Goal: Register for event/course

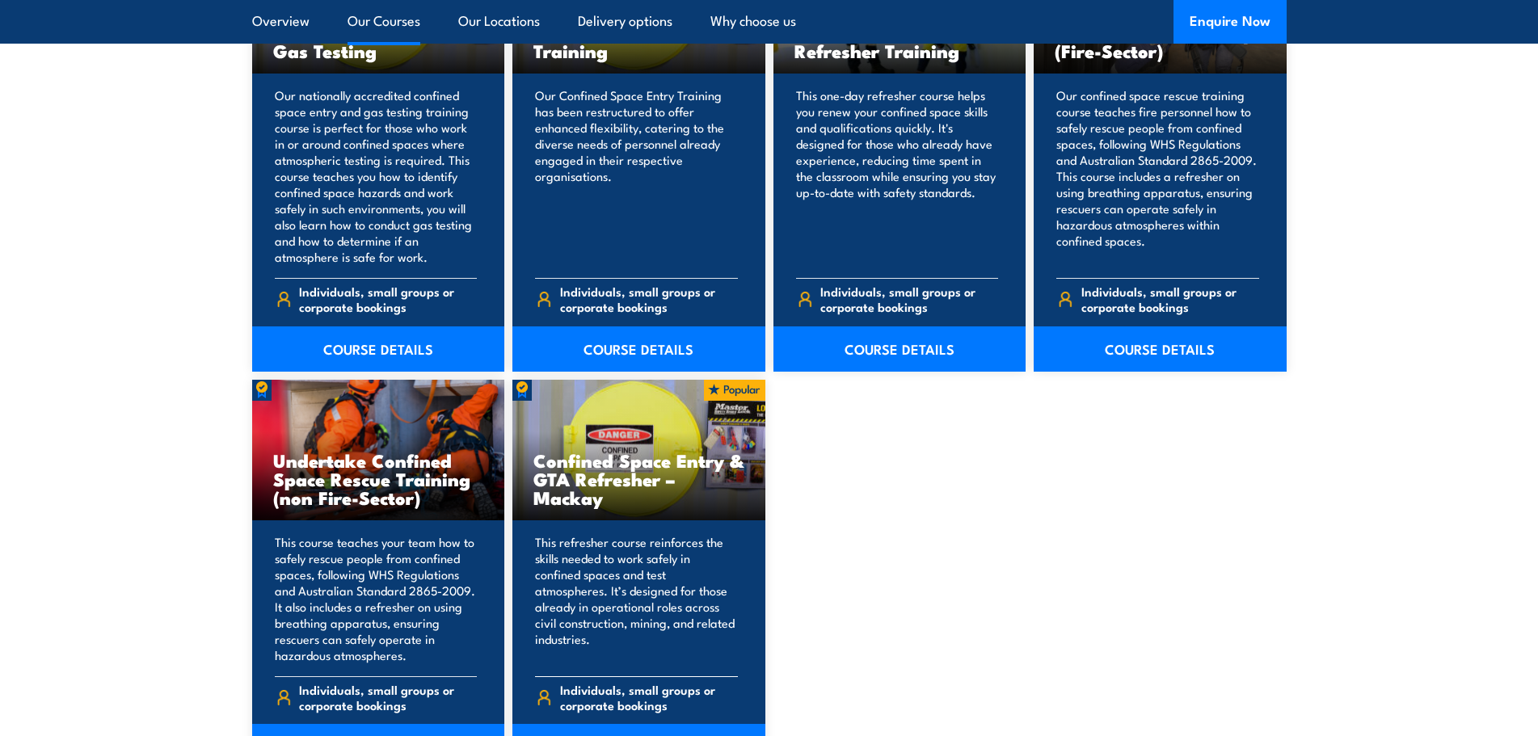
scroll to position [1212, 0]
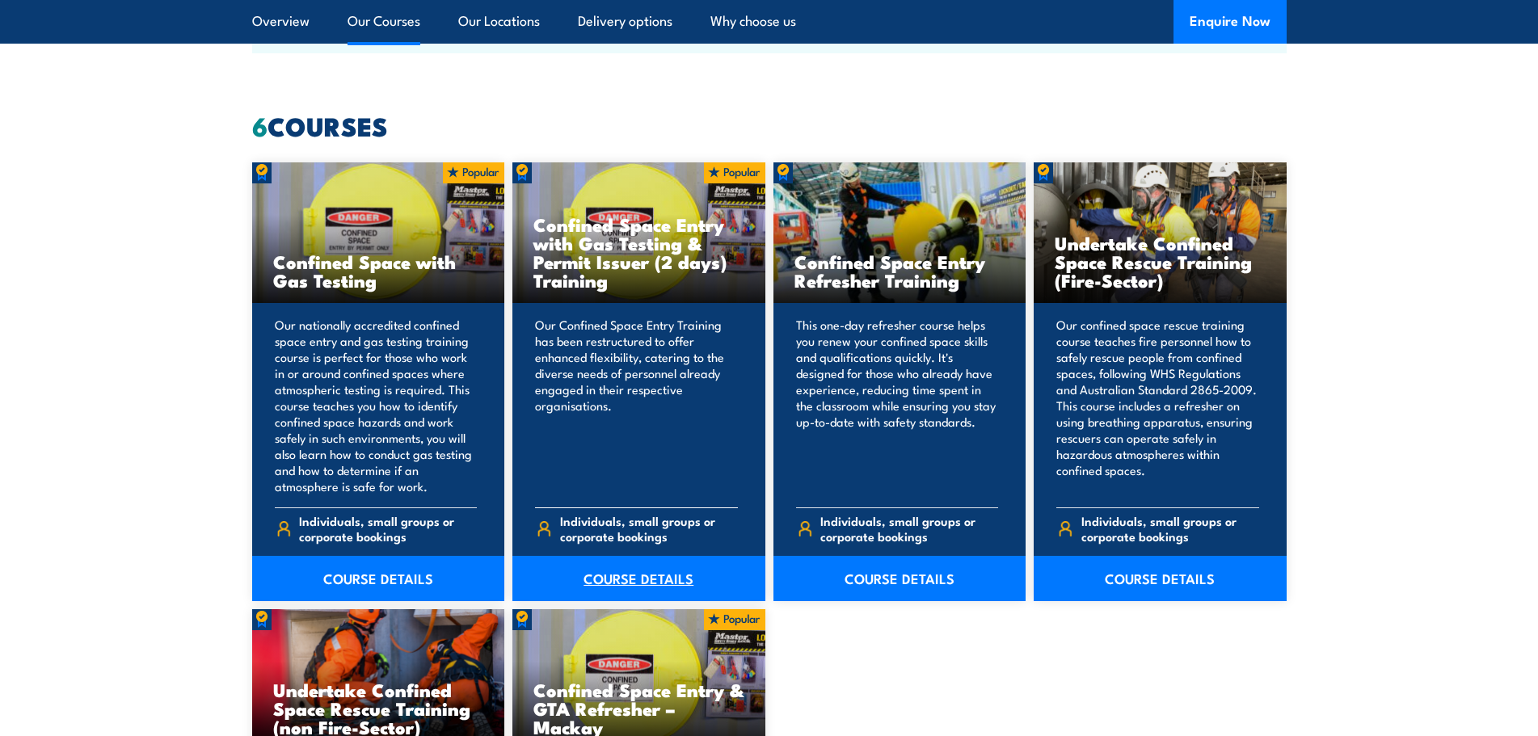
click at [652, 570] on link "COURSE DETAILS" at bounding box center [638, 578] width 253 height 45
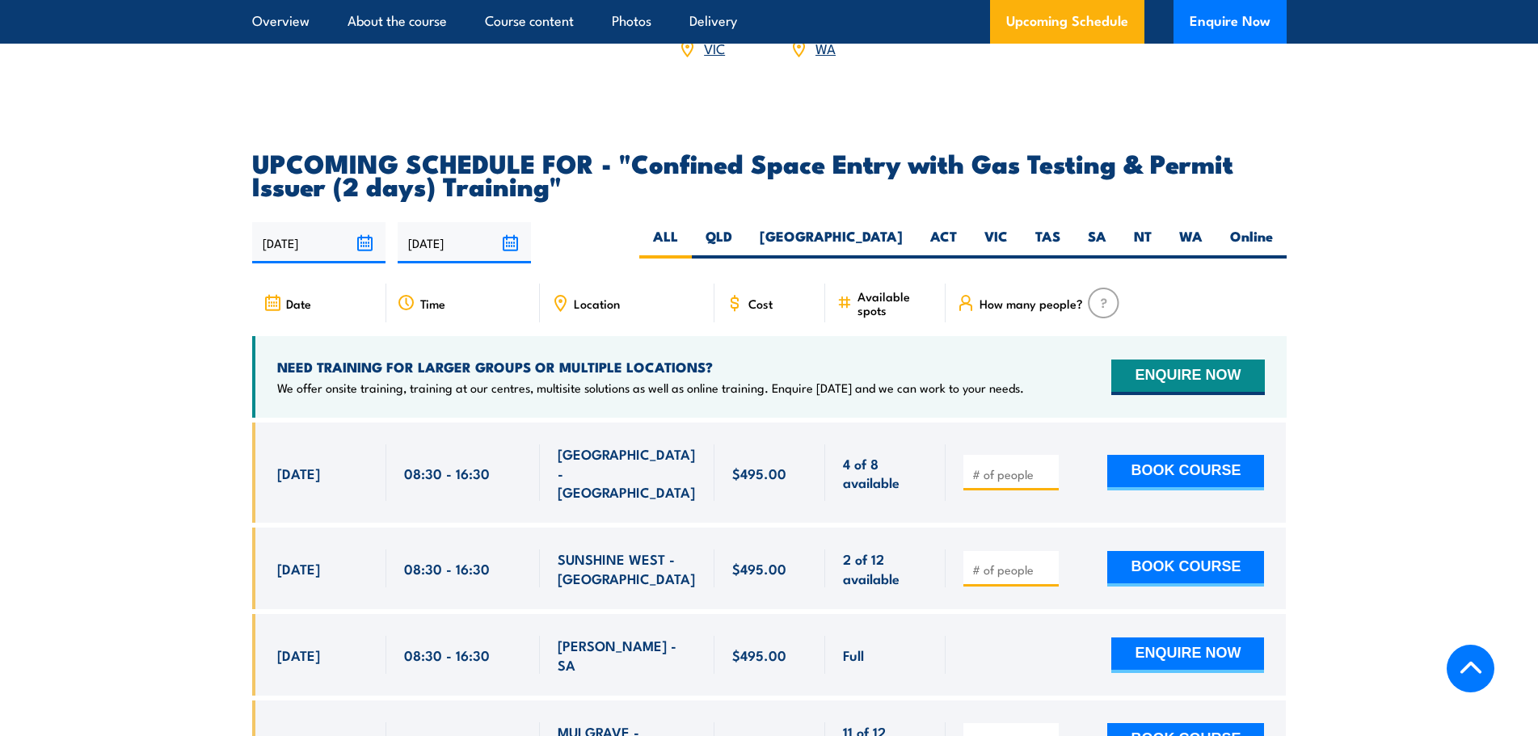
scroll to position [2828, 0]
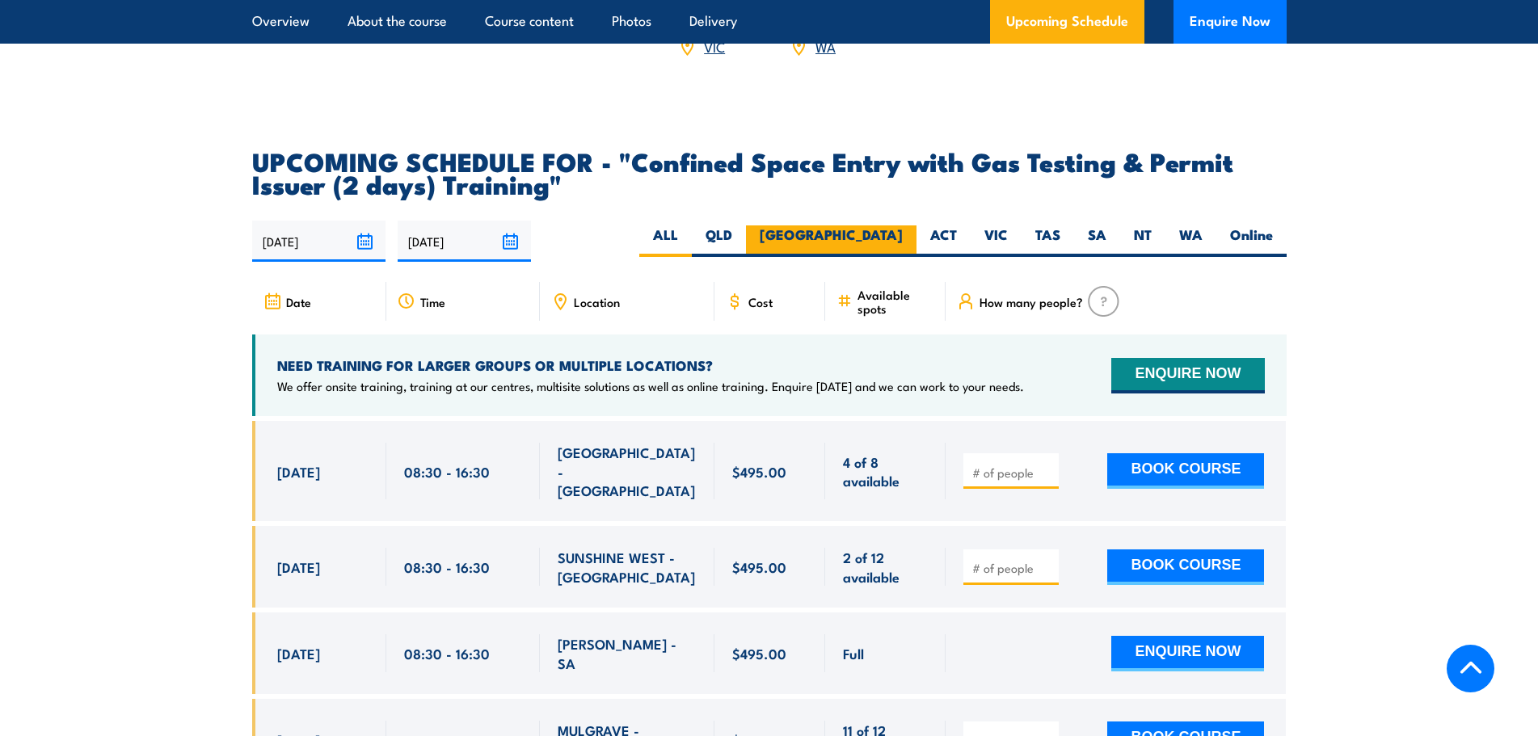
click at [886, 239] on label "NSW" at bounding box center [831, 241] width 170 height 32
click at [902, 236] on input "NSW" at bounding box center [907, 230] width 11 height 11
radio input "true"
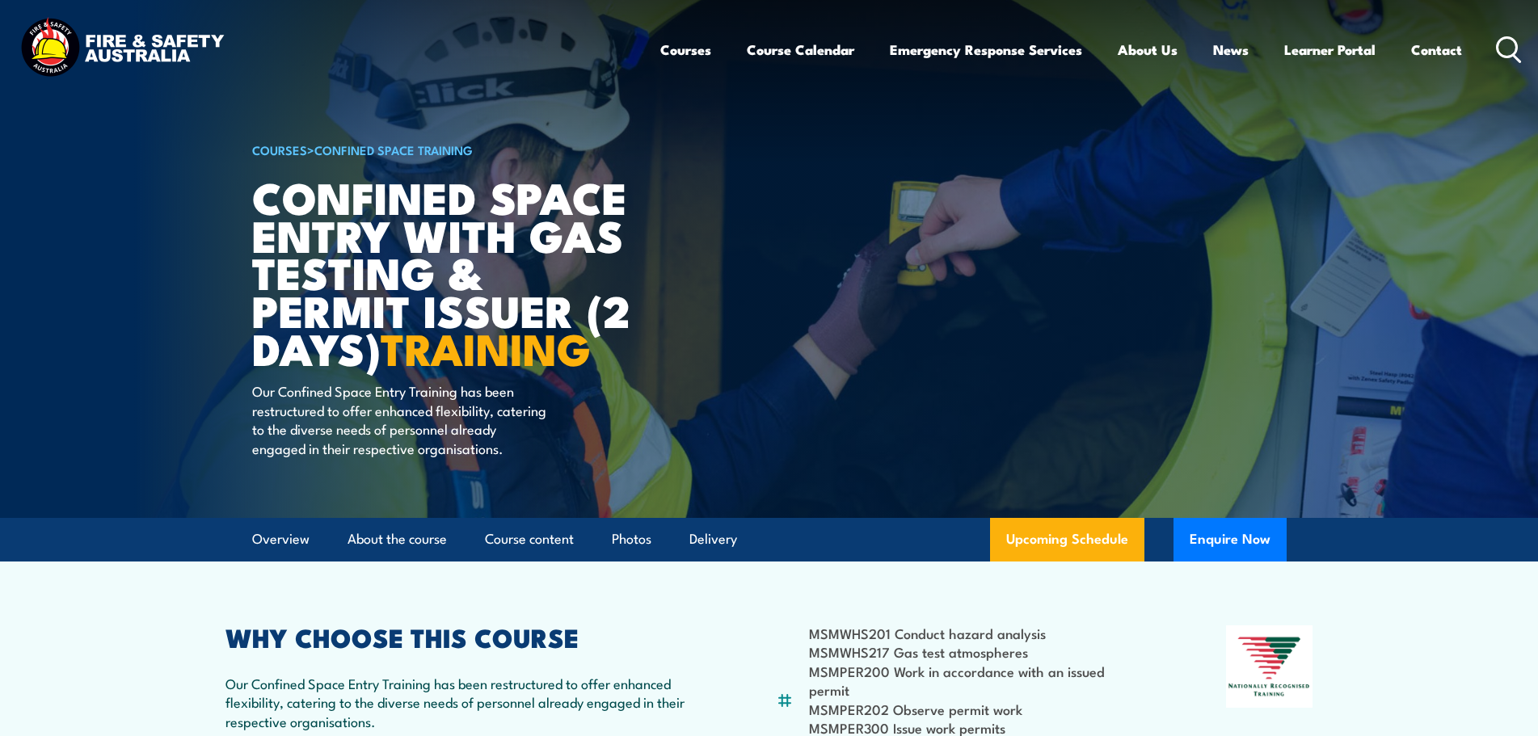
click at [953, 705] on li "MSMPER202 Observe permit work" at bounding box center [978, 709] width 339 height 19
click at [806, 649] on div "MSMWHS201 Conduct hazard analysis MSMWHS217 Gas test atmospheres MSMPER200 Work…" at bounding box center [962, 708] width 372 height 166
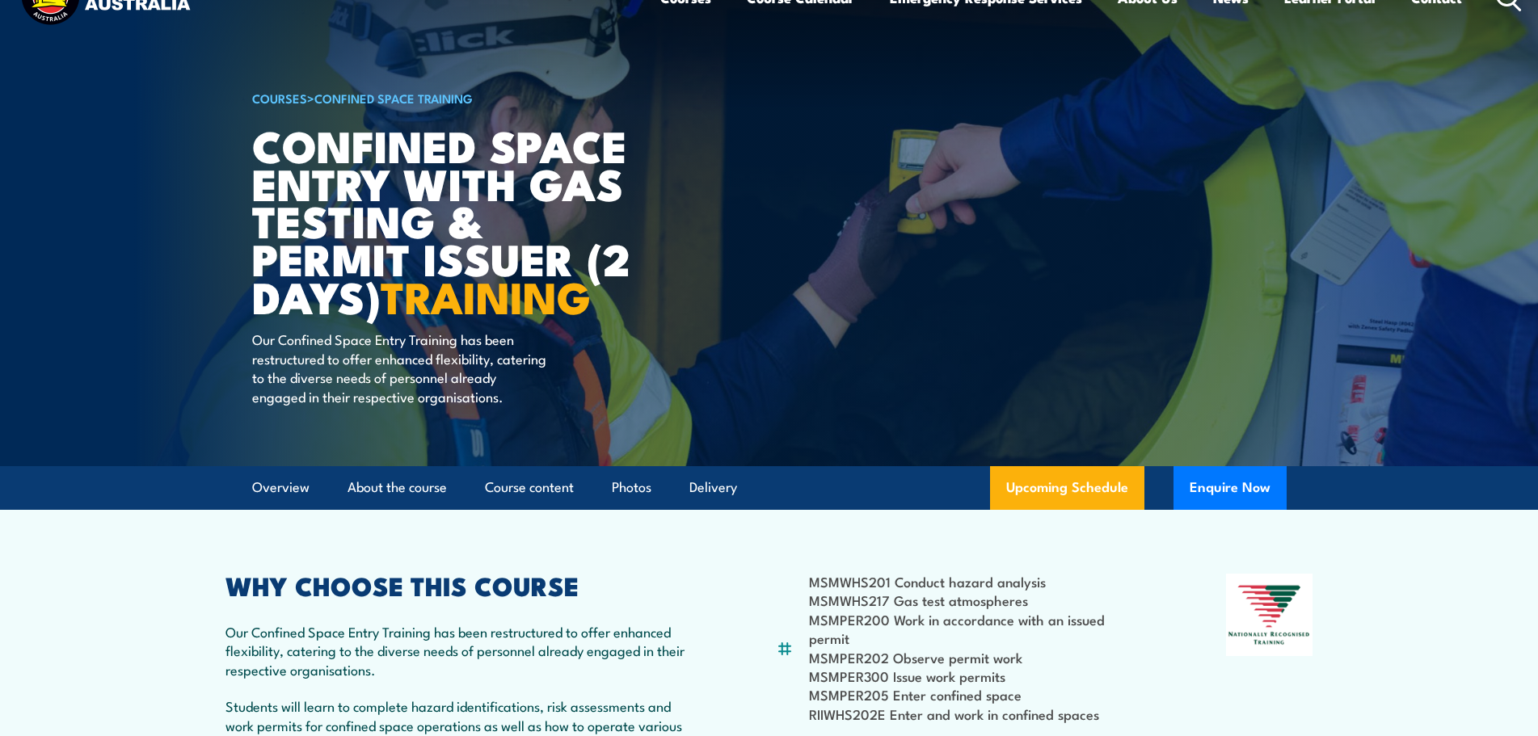
scroll to position [81, 0]
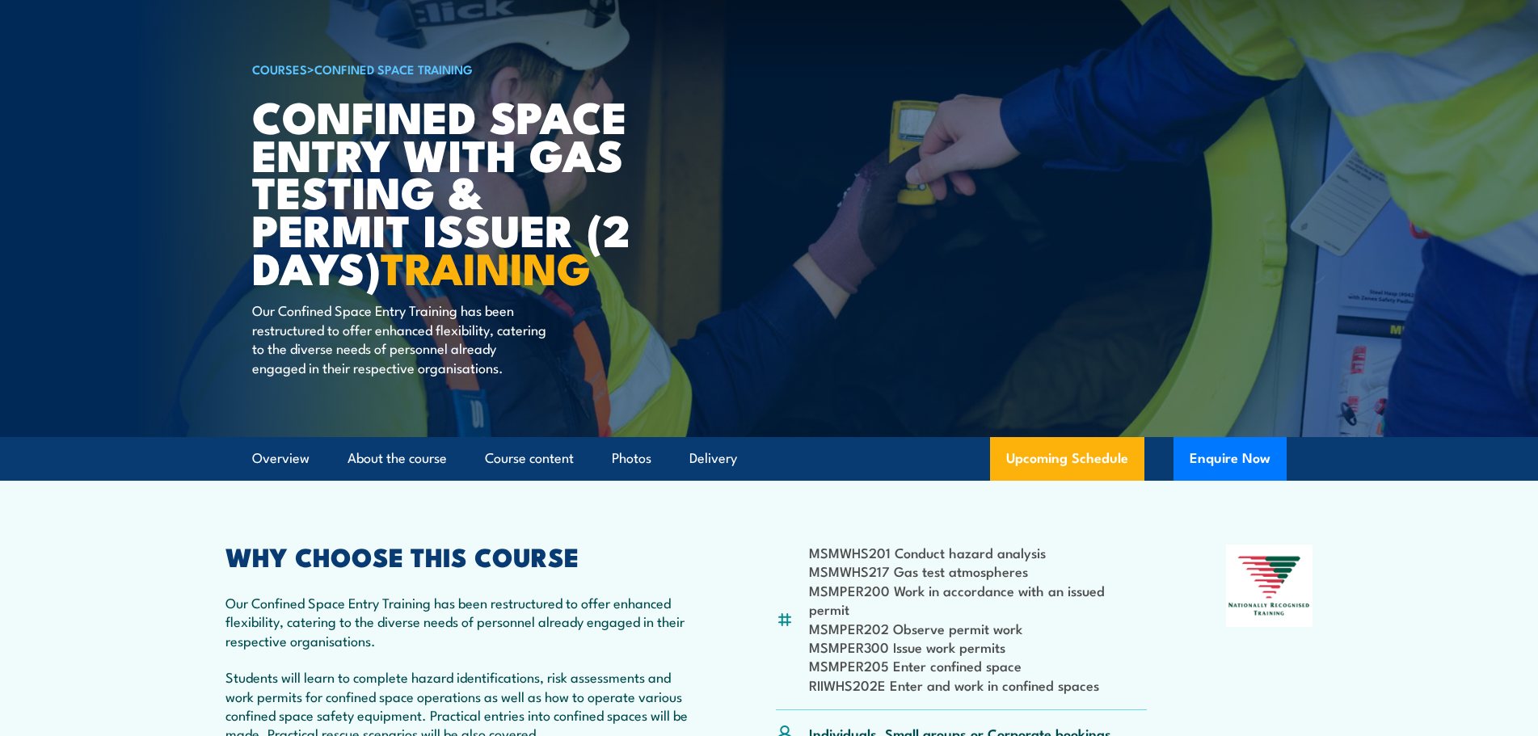
click at [811, 568] on div "MSMWHS201 Conduct hazard analysis MSMWHS217 Gas test atmospheres MSMPER200 Work…" at bounding box center [962, 628] width 372 height 166
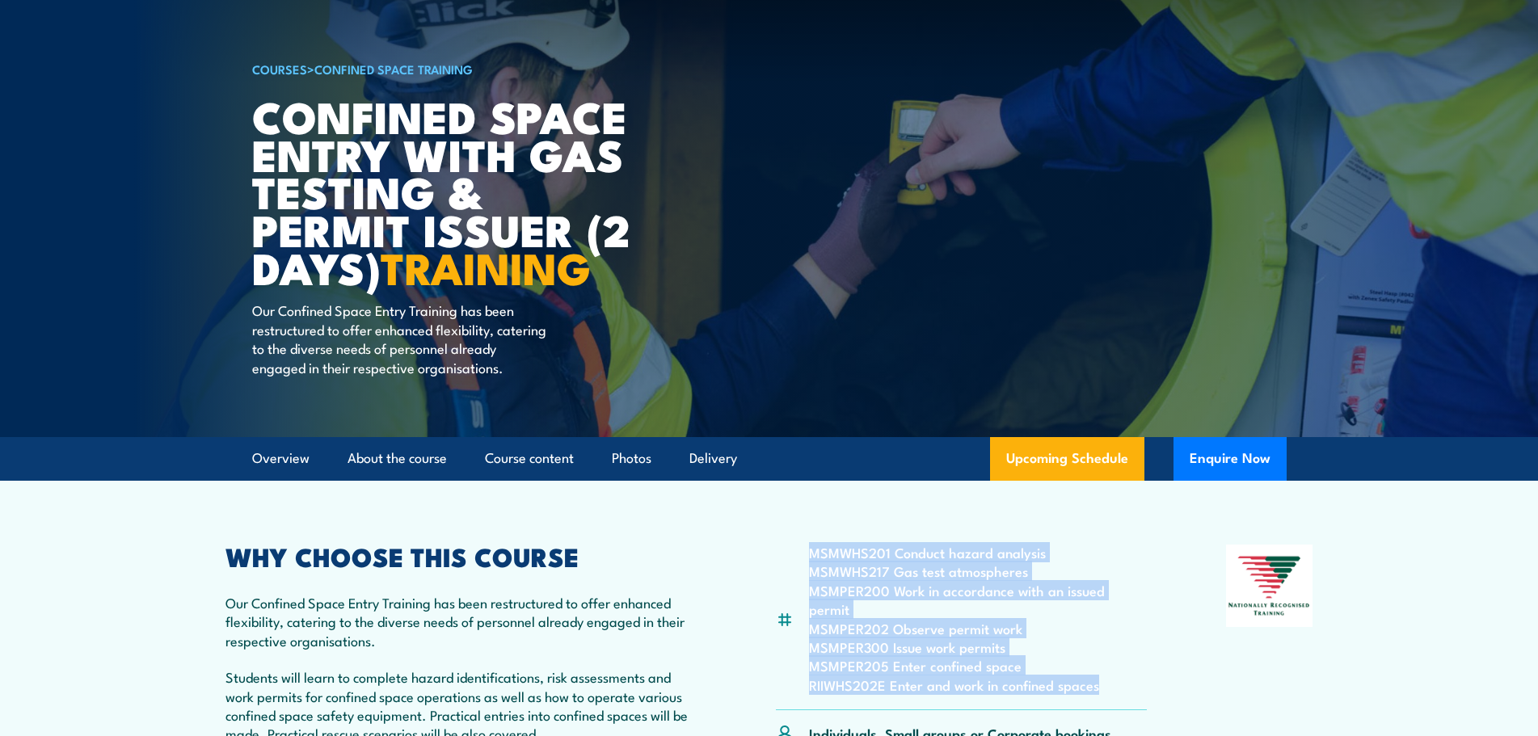
drag, startPoint x: 811, startPoint y: 568, endPoint x: 1104, endPoint y: 678, distance: 312.4
click at [1104, 678] on ul "MSMWHS201 Conduct hazard analysis MSMWHS217 Gas test atmospheres MSMPER200 Work…" at bounding box center [978, 618] width 339 height 151
copy ul "MSMWHS201 Conduct hazard analysis MSMWHS217 Gas test atmospheres MSMPER200 Work…"
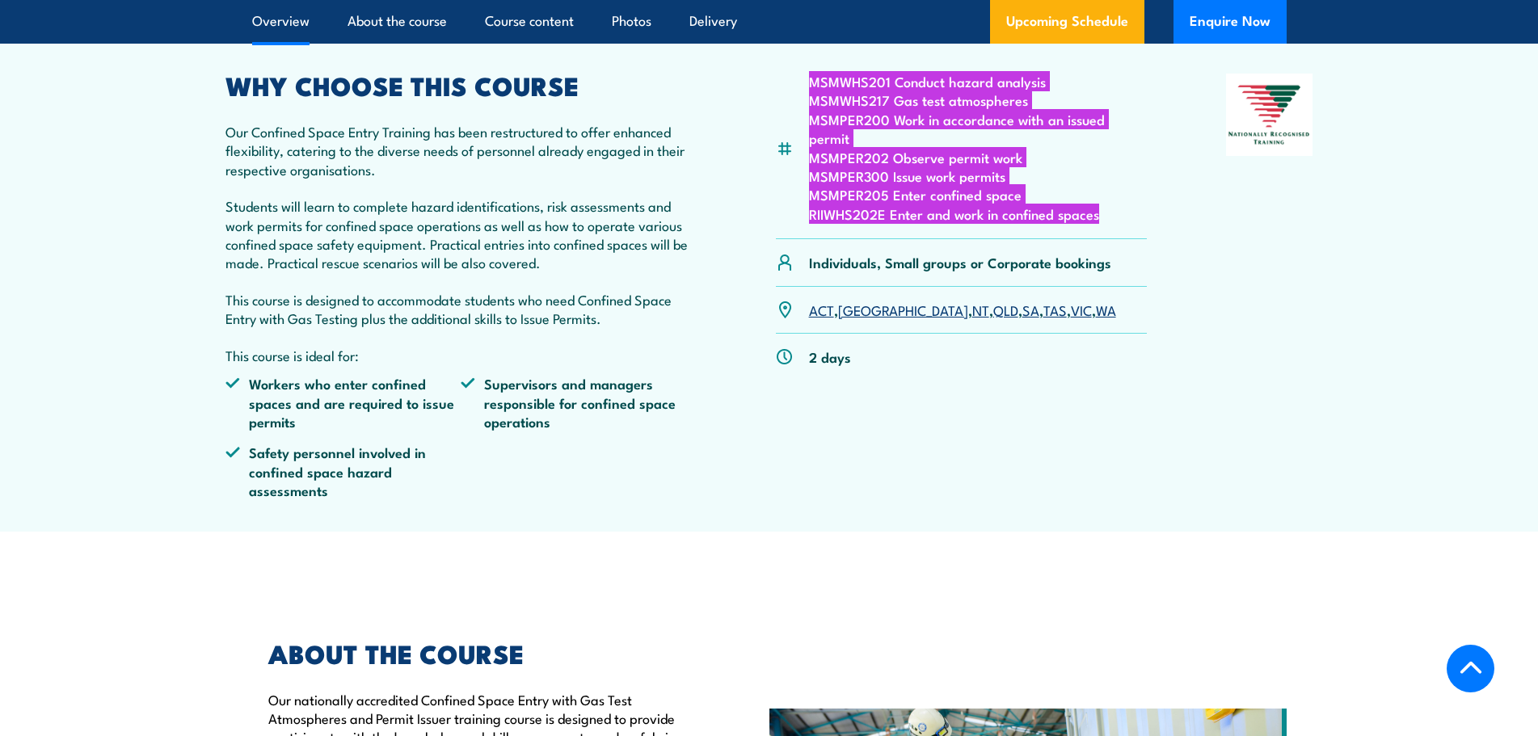
scroll to position [646, 0]
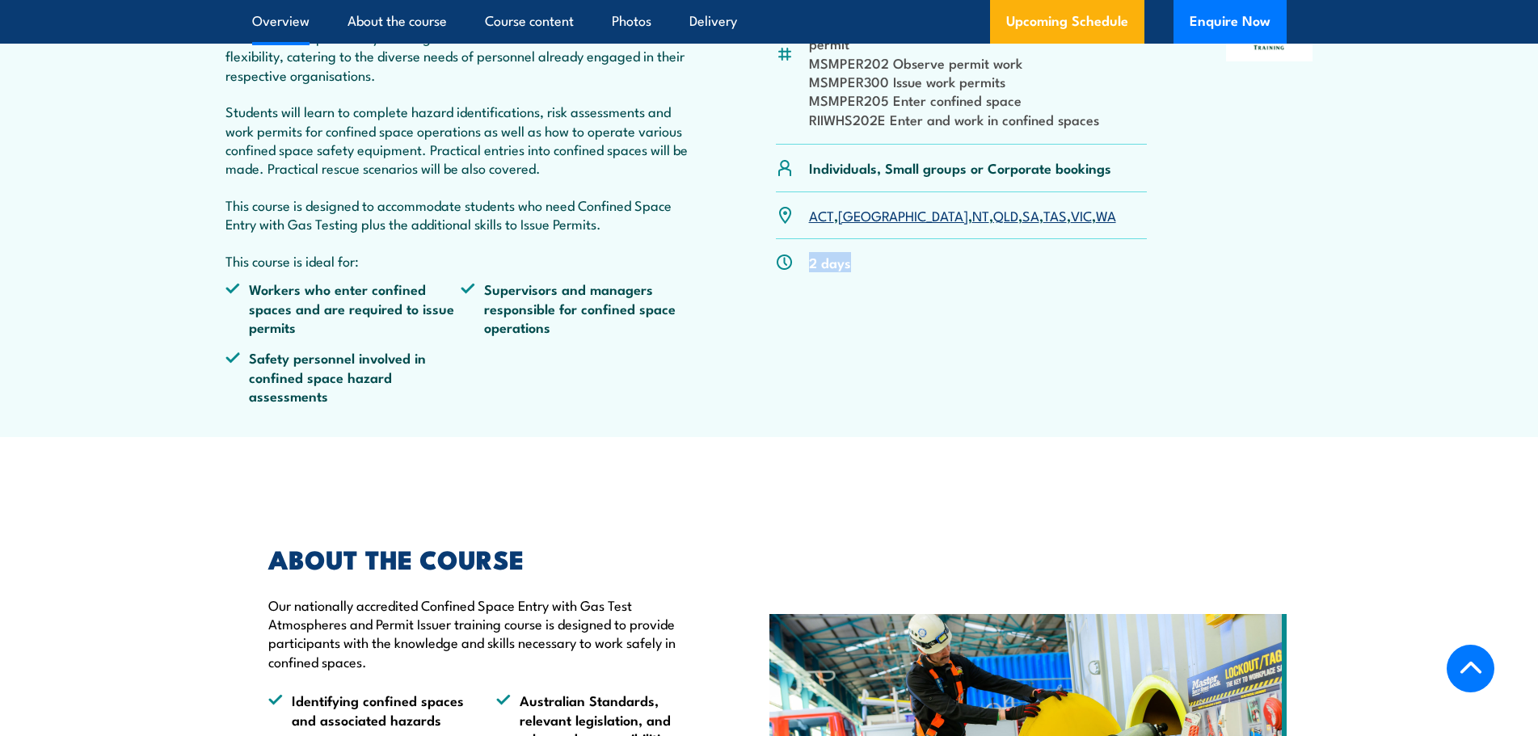
drag, startPoint x: 852, startPoint y: 267, endPoint x: 800, endPoint y: 269, distance: 52.6
click at [800, 269] on div "2 days" at bounding box center [962, 262] width 372 height 46
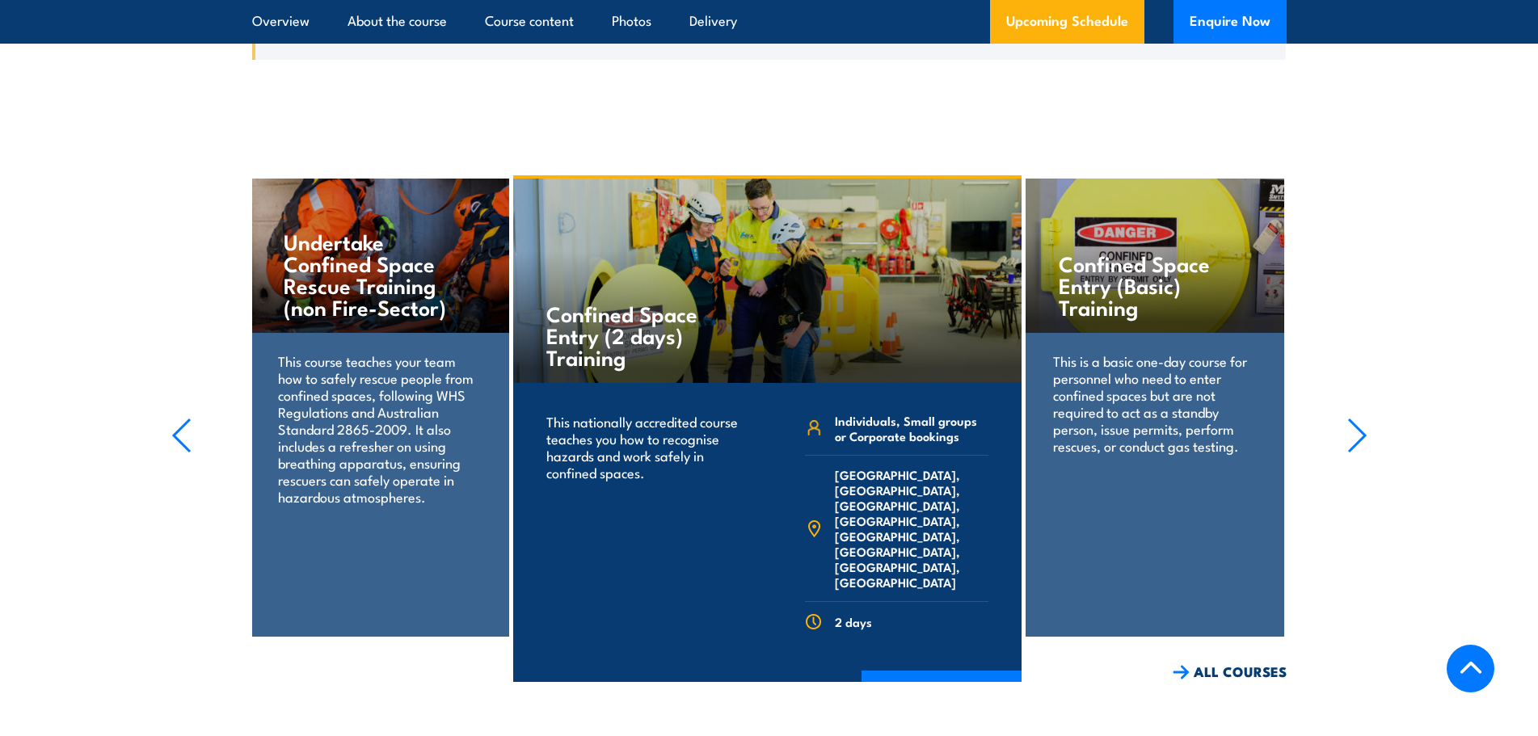
scroll to position [3469, 0]
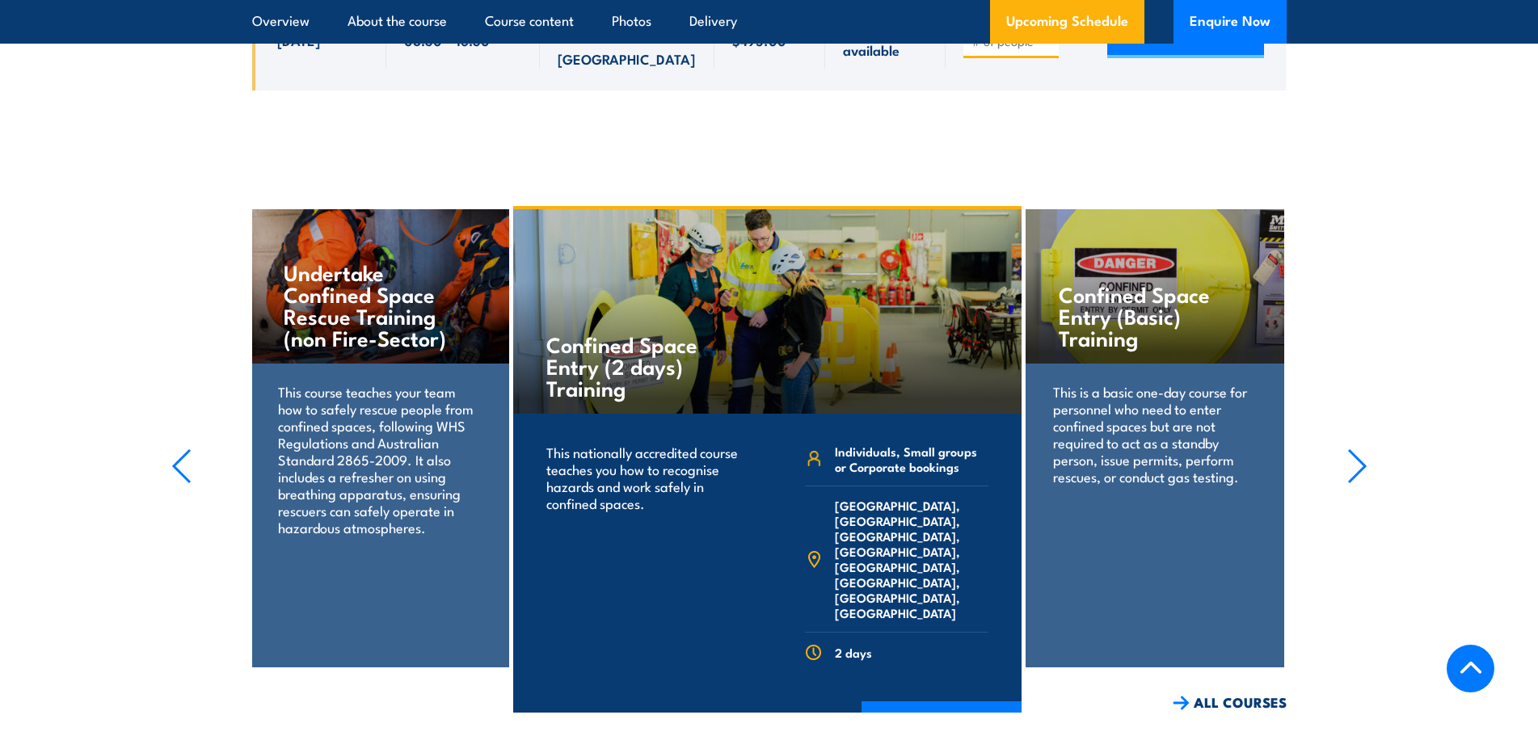
click at [1134, 283] on h4 "Confined Space Entry (Basic) Training" at bounding box center [1153, 315] width 191 height 65
click at [1143, 526] on div "Confined Space Entry (Basic) Training This is a basic one-day course for person…" at bounding box center [1154, 438] width 258 height 458
click at [1218, 383] on p "This is a basic one-day course for personnel who need to enter confined spaces …" at bounding box center [1154, 434] width 203 height 102
click at [1166, 383] on p "This is a basic one-day course for personnel who need to enter confined spaces …" at bounding box center [1154, 434] width 203 height 102
click at [1145, 283] on h4 "Confined Space Entry (Basic) Training" at bounding box center [1153, 315] width 191 height 65
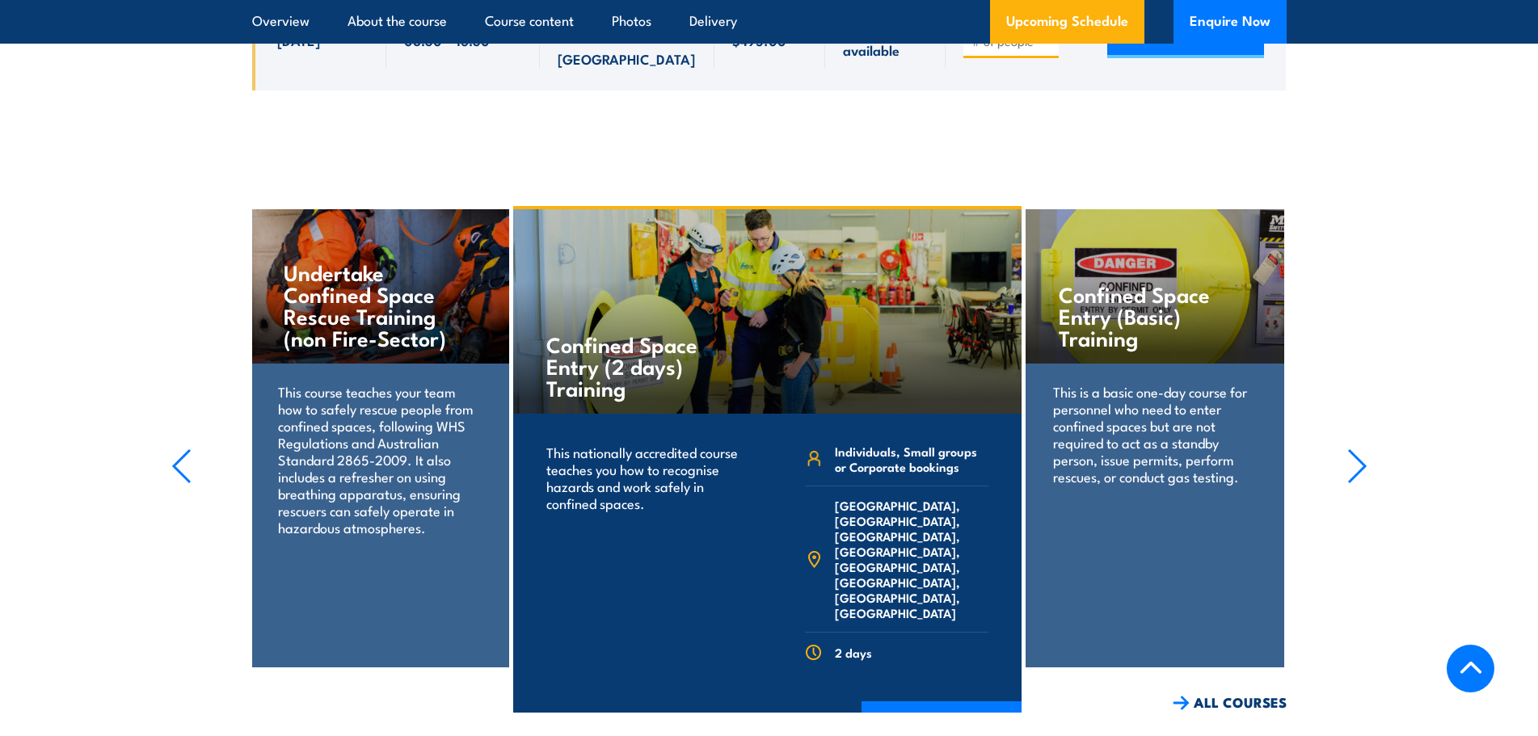
click at [1357, 448] on icon "button" at bounding box center [1357, 466] width 20 height 36
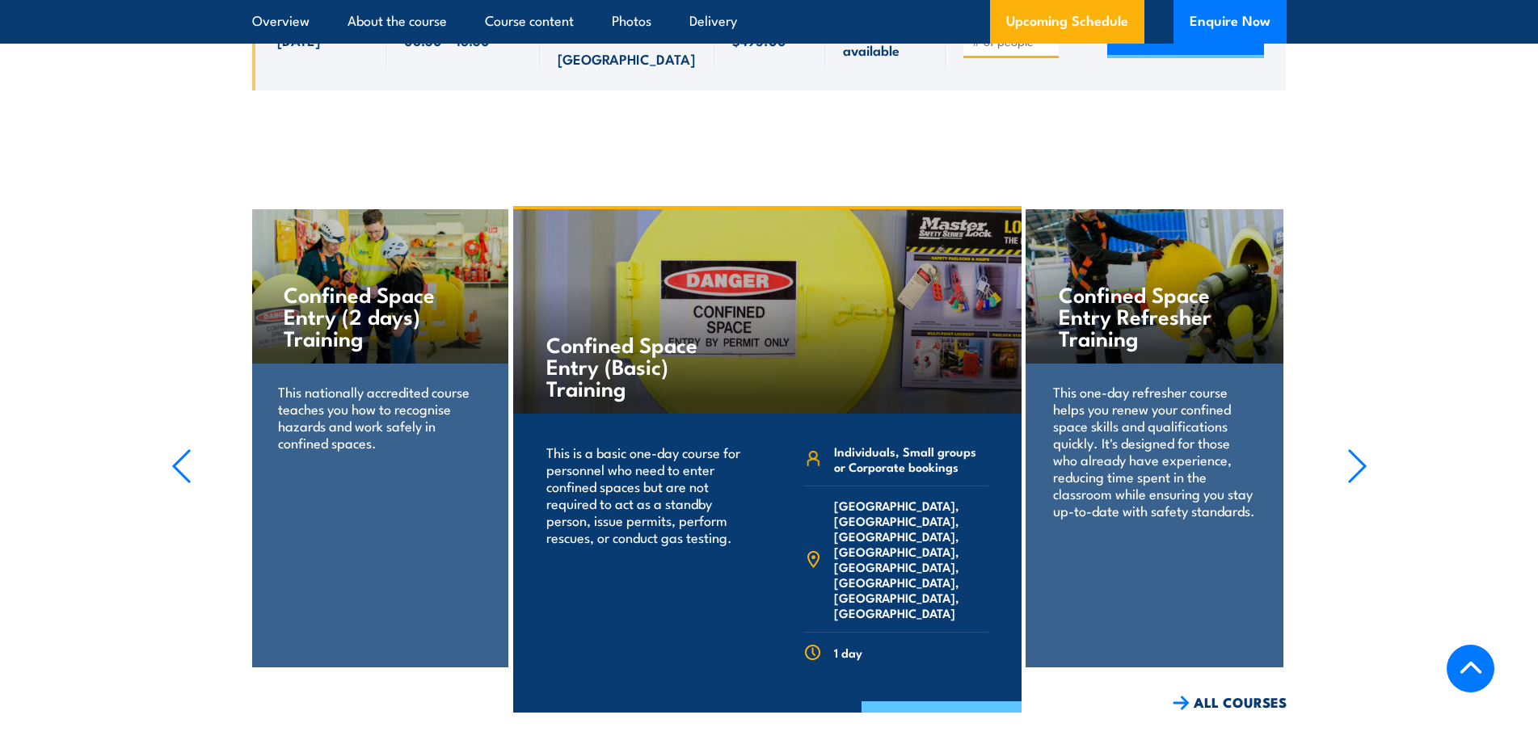
click at [957, 701] on link "COURSE DETAILS" at bounding box center [941, 722] width 160 height 42
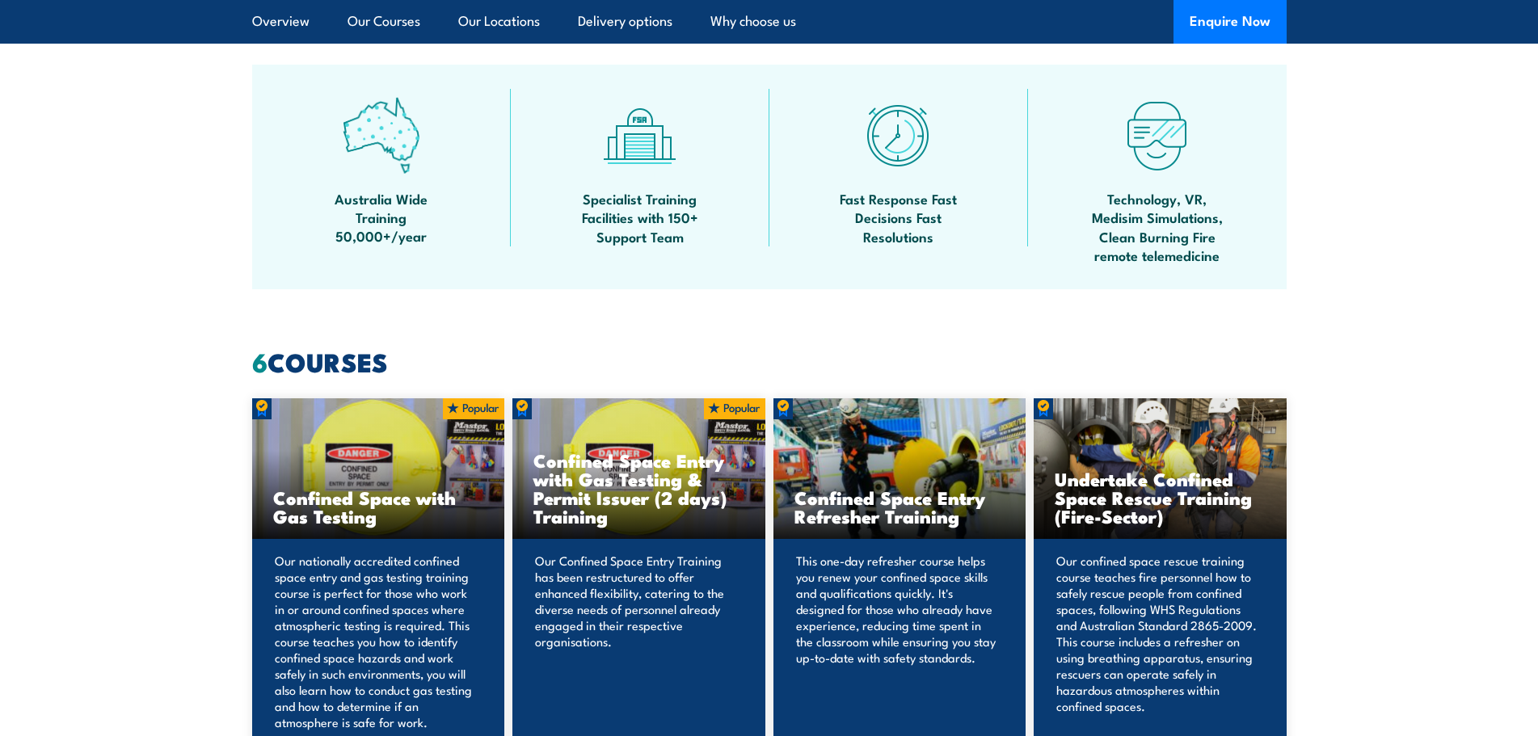
scroll to position [1293, 0]
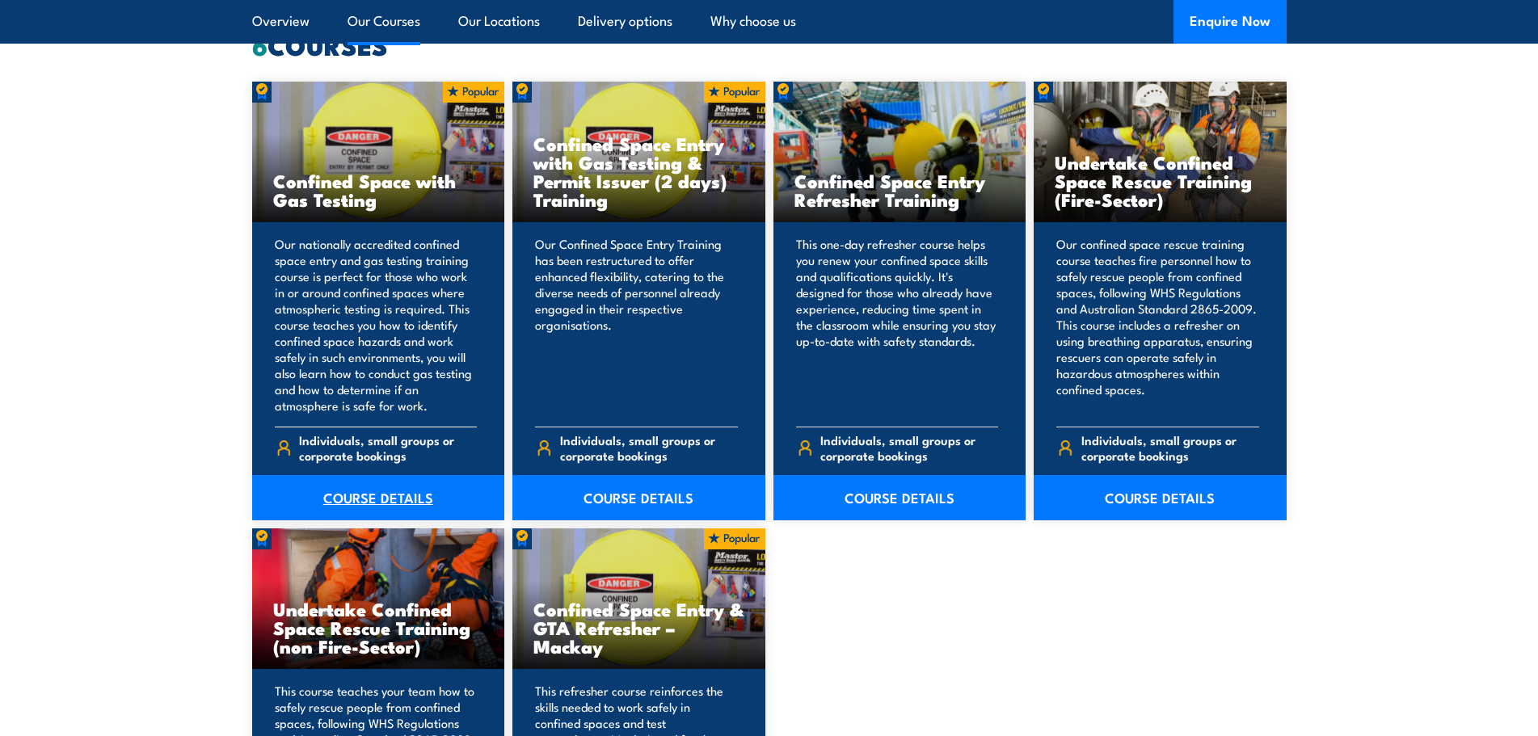
click at [353, 501] on link "COURSE DETAILS" at bounding box center [378, 497] width 253 height 45
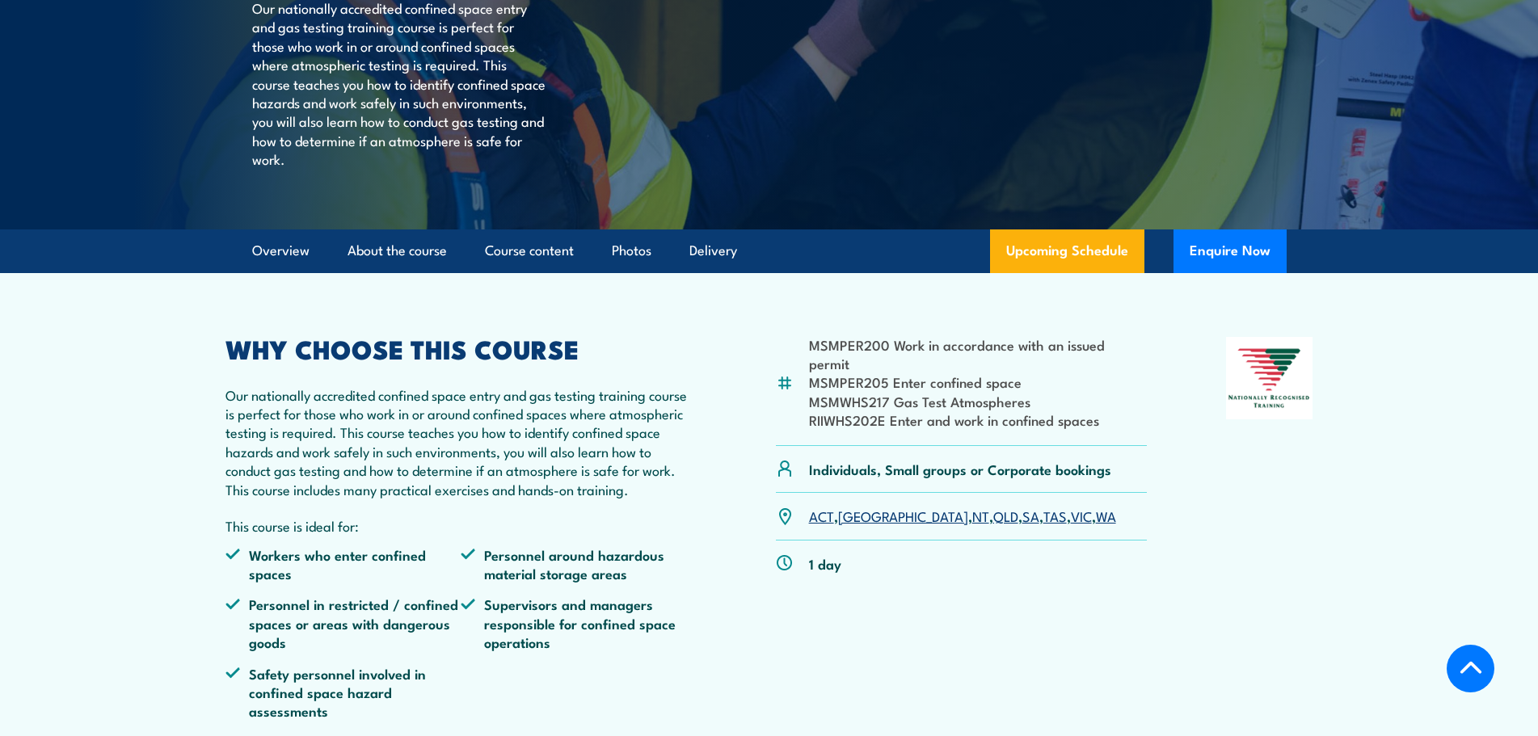
scroll to position [323, 0]
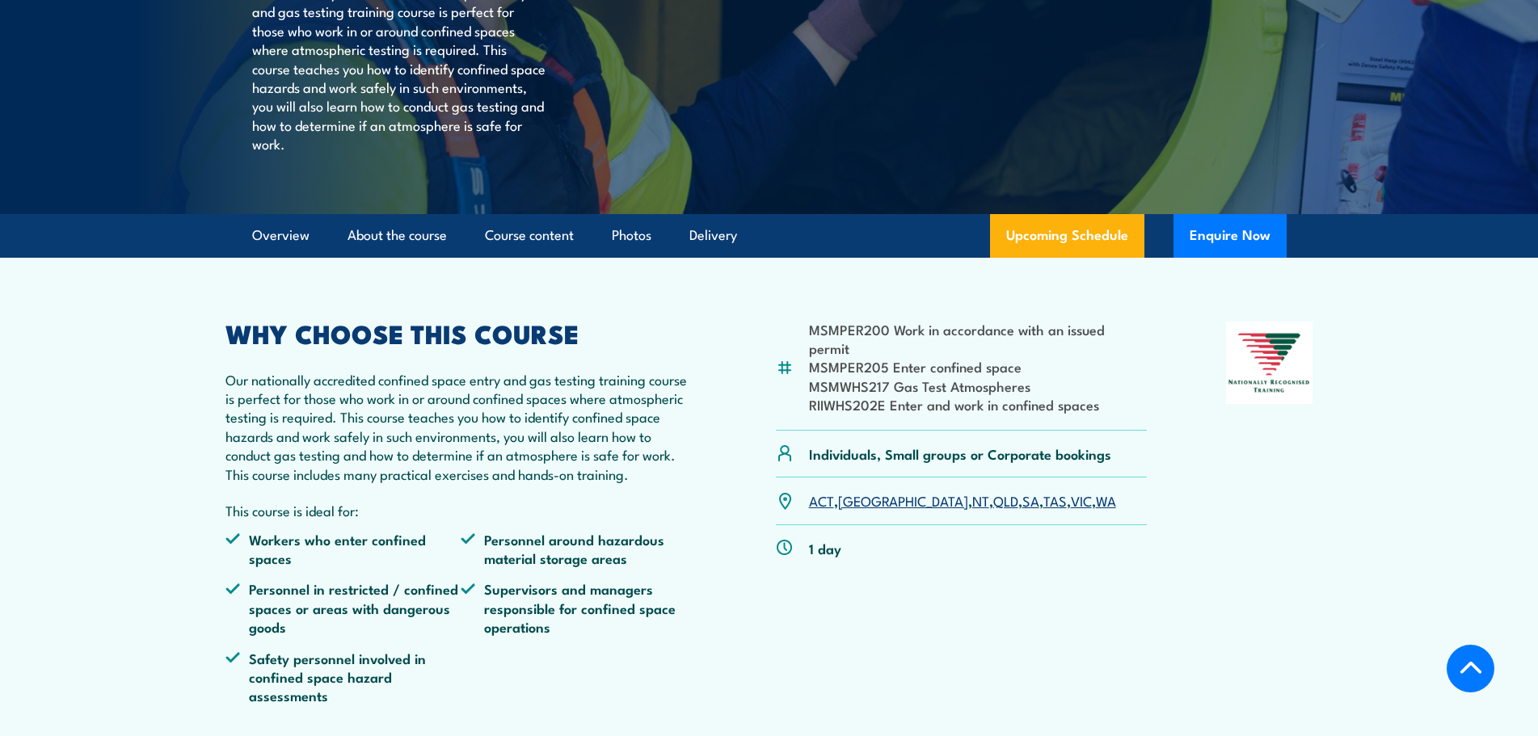
click at [855, 510] on link "NSW" at bounding box center [903, 499] width 130 height 19
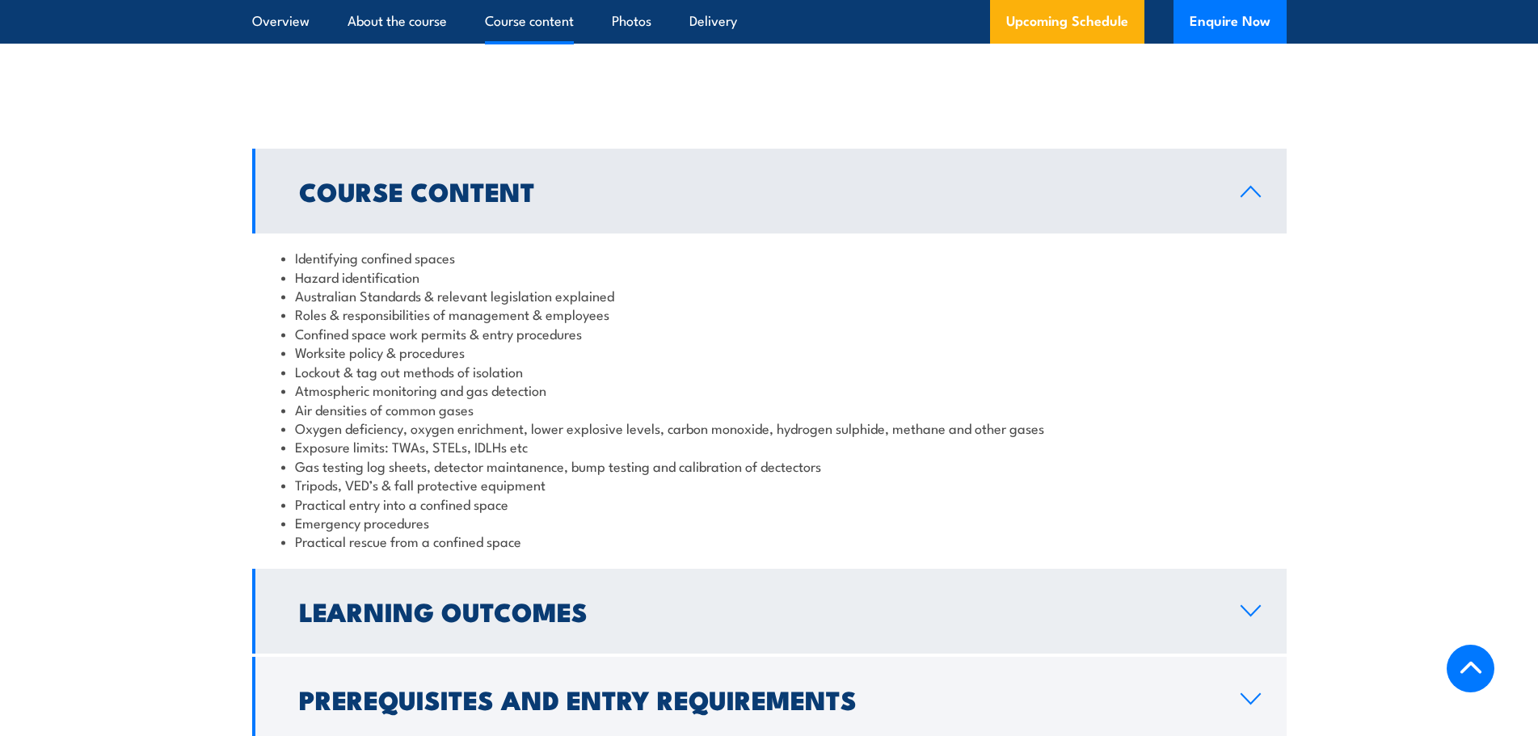
scroll to position [1777, 0]
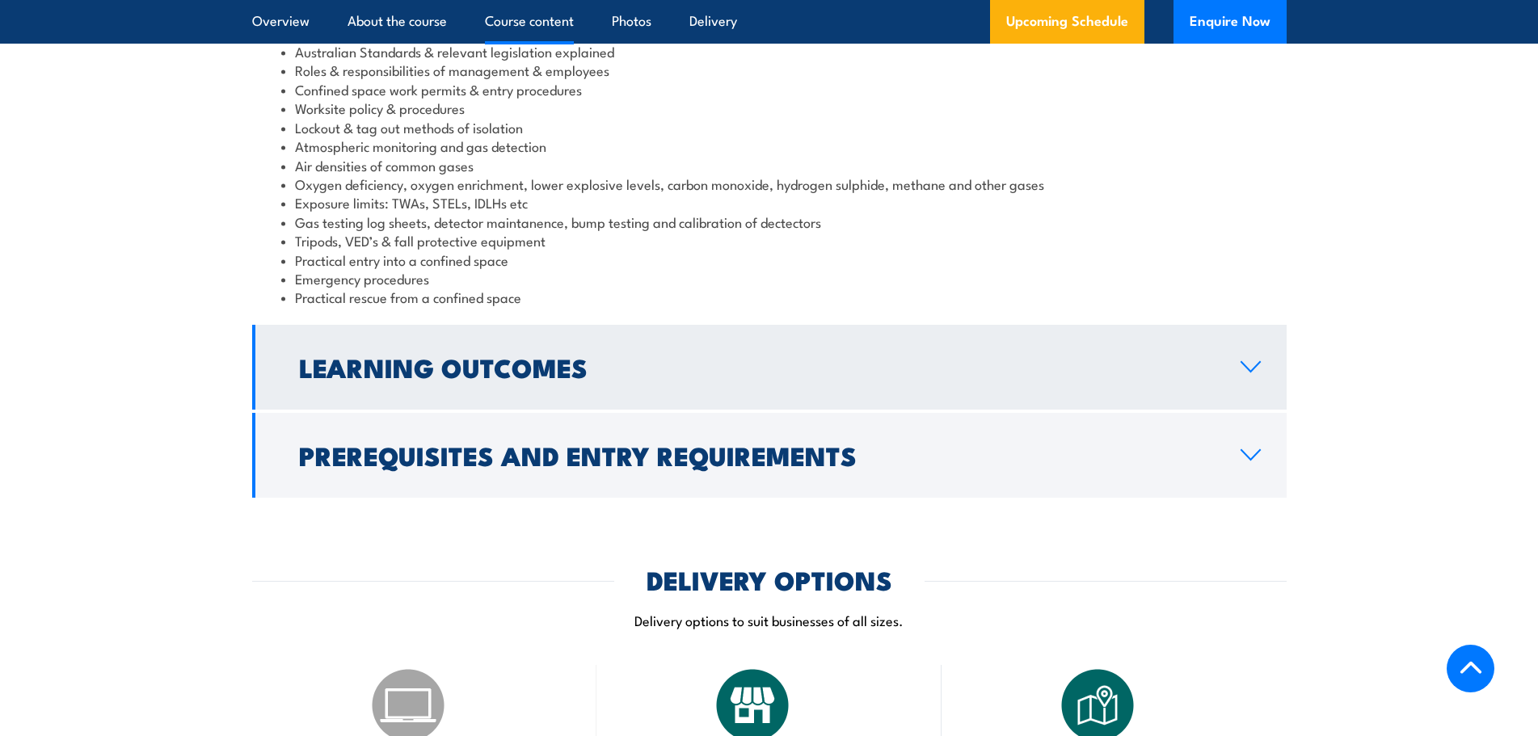
click at [452, 378] on h2 "Learning Outcomes" at bounding box center [756, 366] width 915 height 23
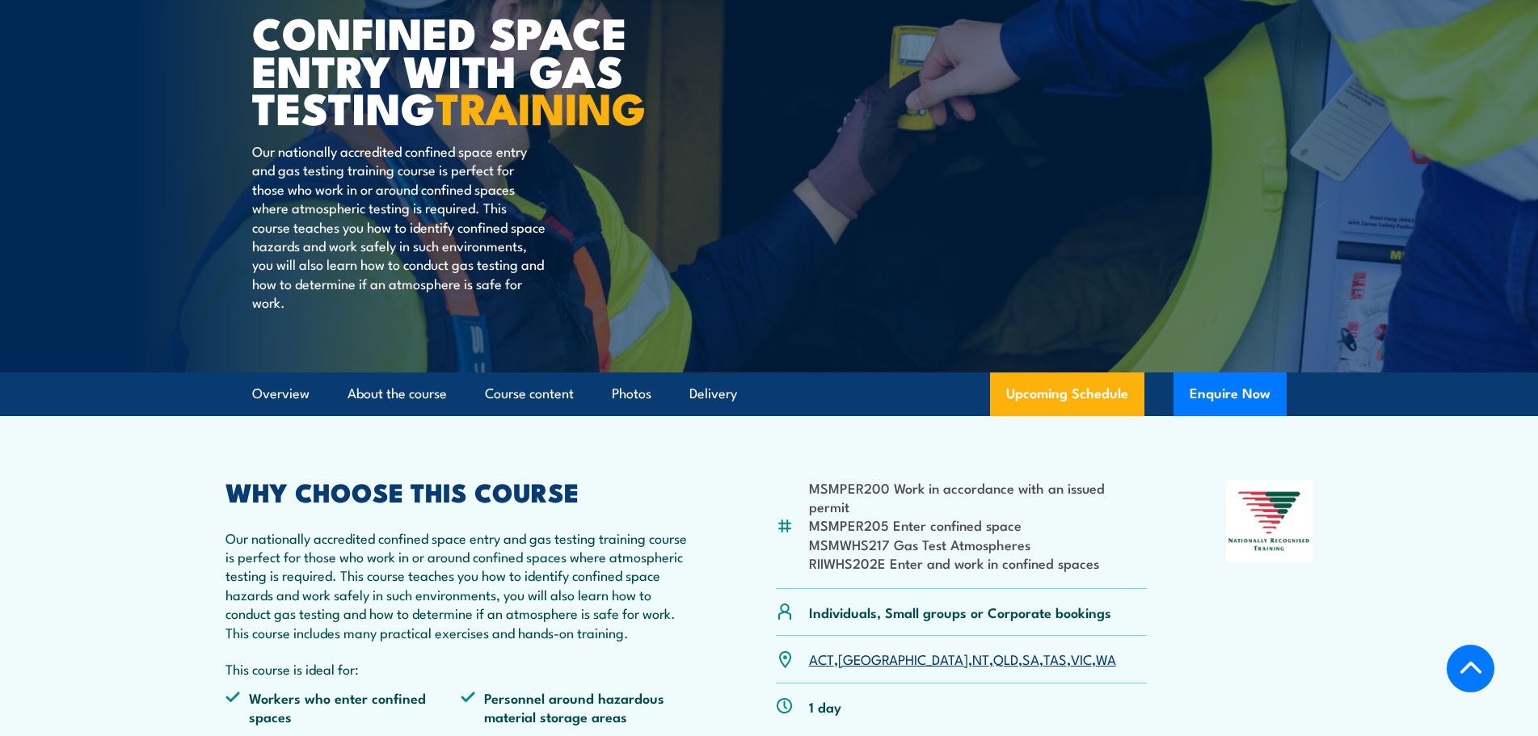
scroll to position [0, 0]
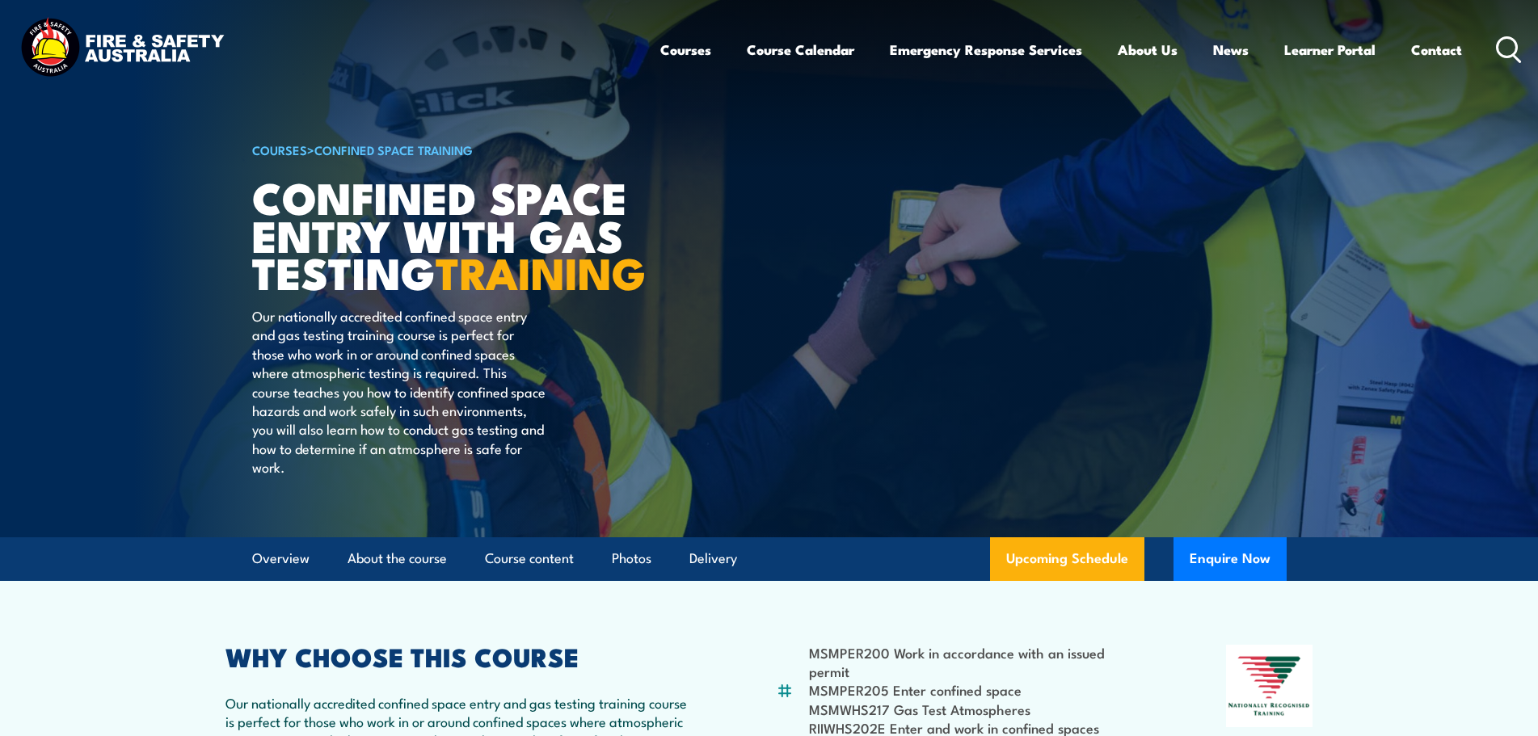
click at [709, 57] on ul "Courses Course Calendar Emergency Response Services Services Overview Emergency…" at bounding box center [1060, 49] width 801 height 43
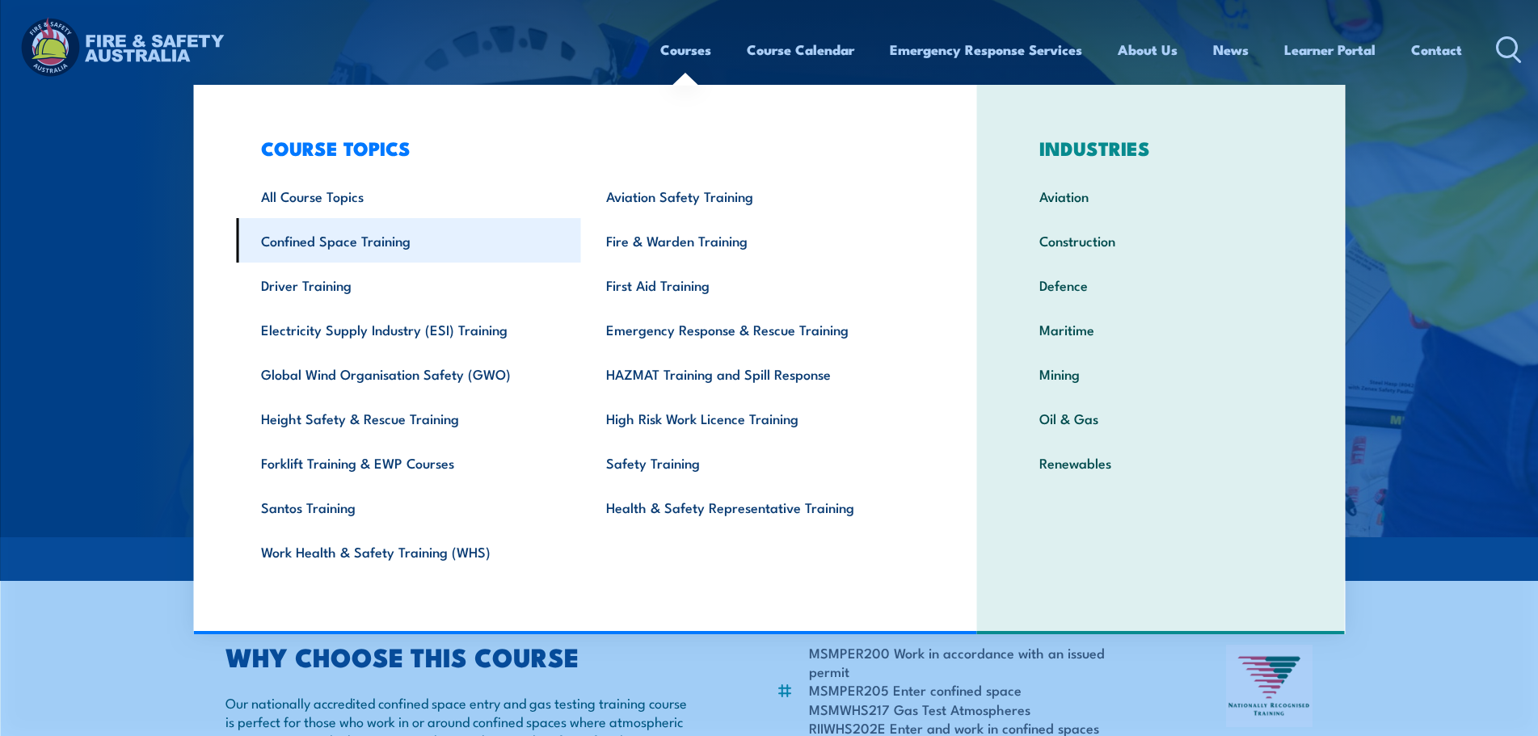
click at [378, 241] on link "Confined Space Training" at bounding box center [408, 240] width 345 height 44
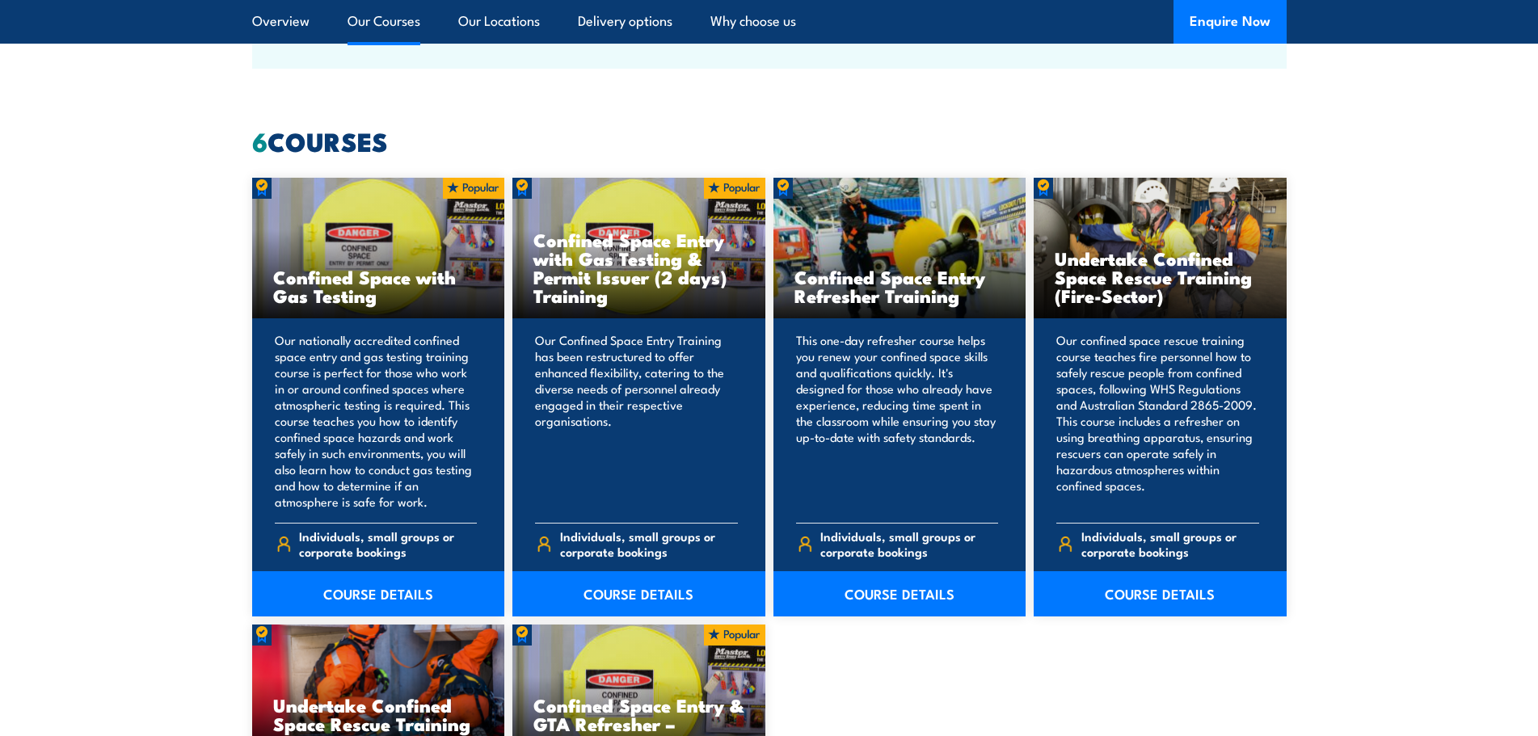
scroll to position [1212, 0]
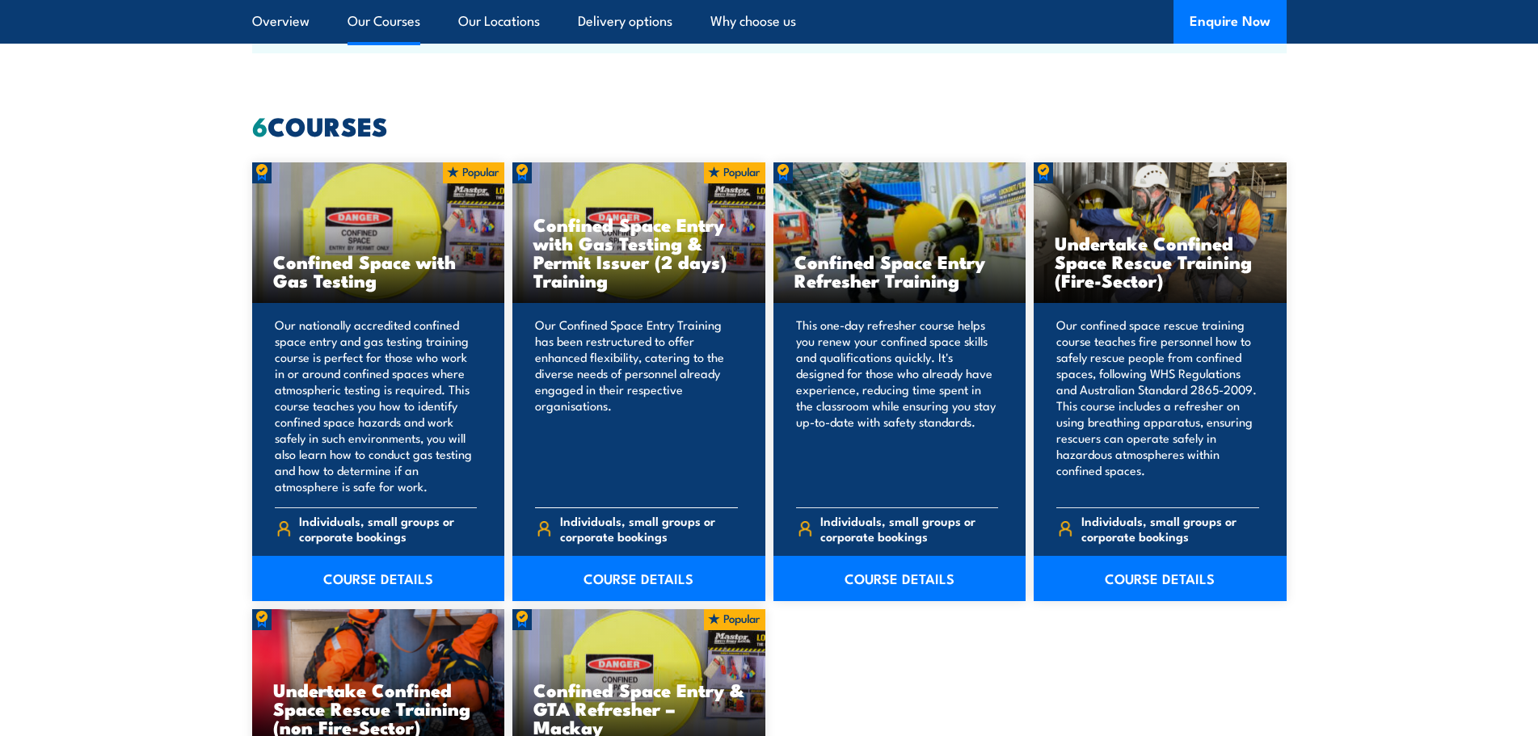
click at [626, 270] on h3 "Confined Space Entry with Gas Testing & Permit Issuer (2 days) Training" at bounding box center [638, 252] width 211 height 74
click at [628, 572] on link "COURSE DETAILS" at bounding box center [638, 578] width 253 height 45
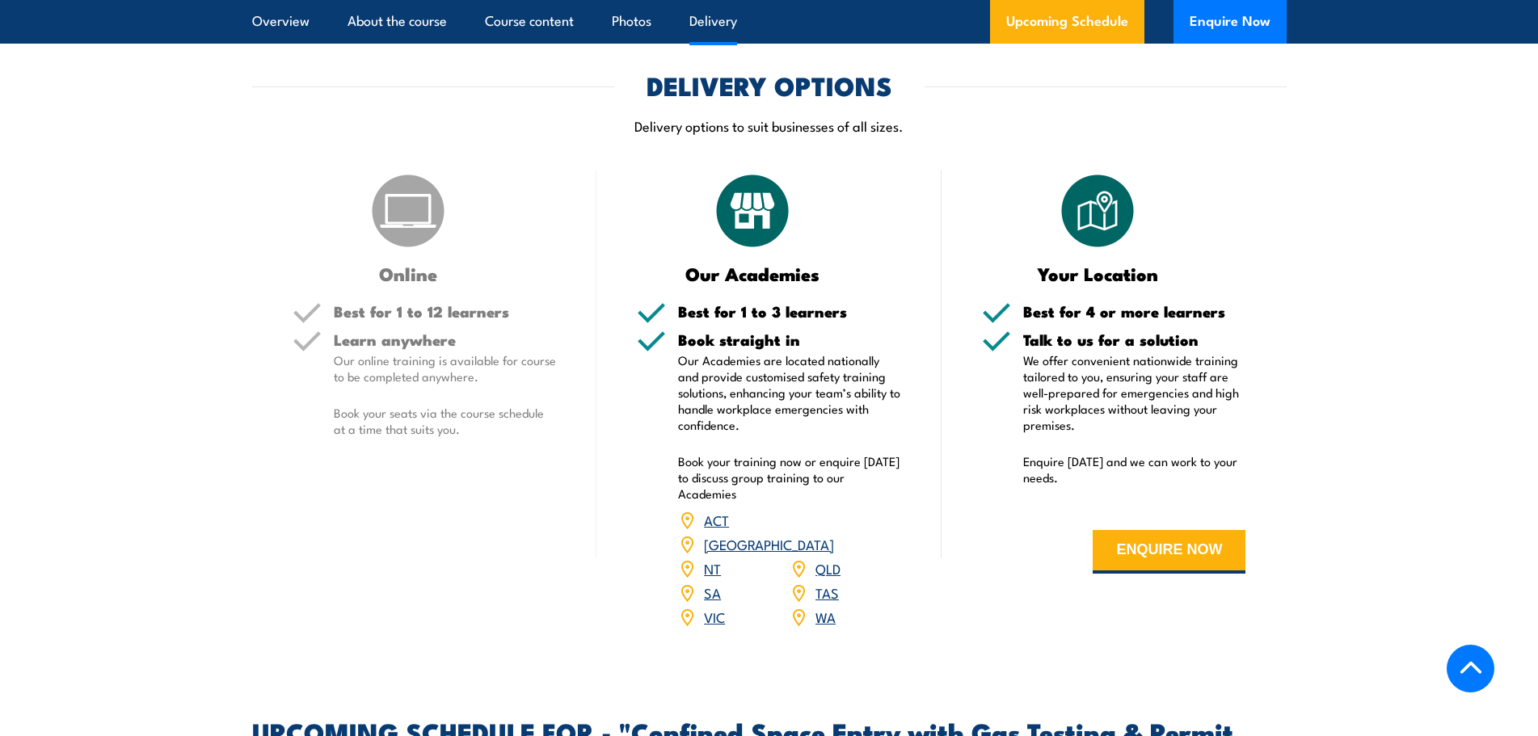
scroll to position [2262, 0]
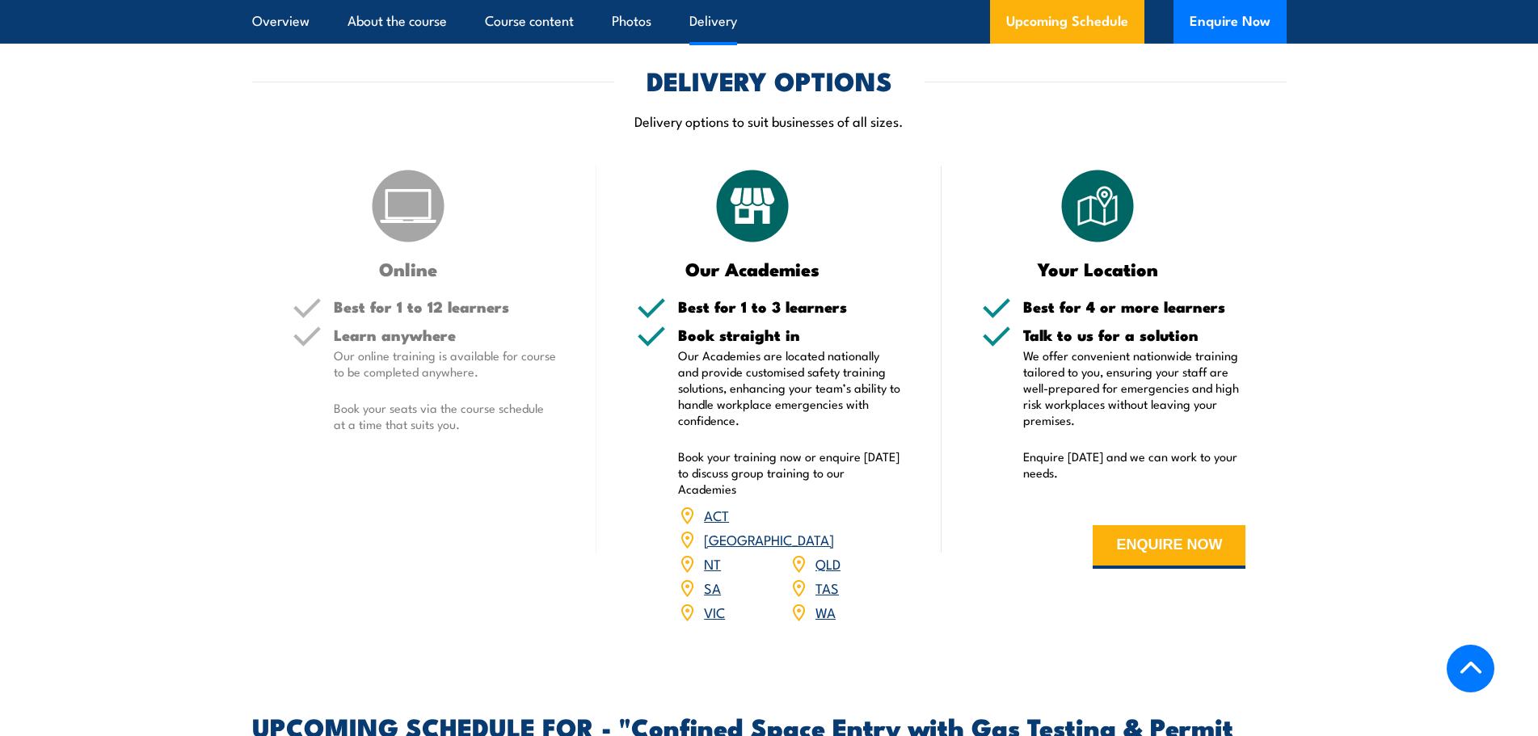
click at [830, 532] on link "[GEOGRAPHIC_DATA]" at bounding box center [769, 538] width 130 height 19
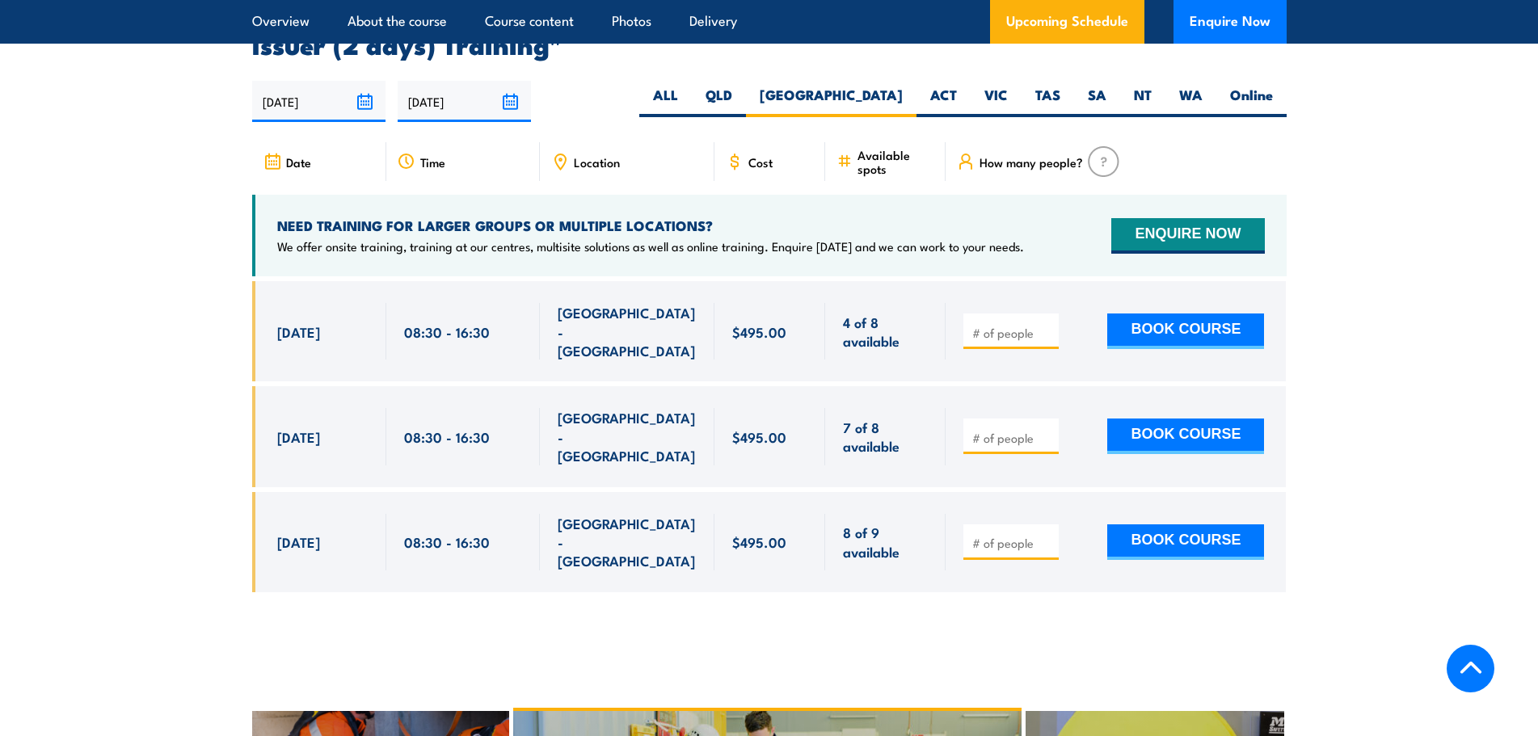
scroll to position [2971, 0]
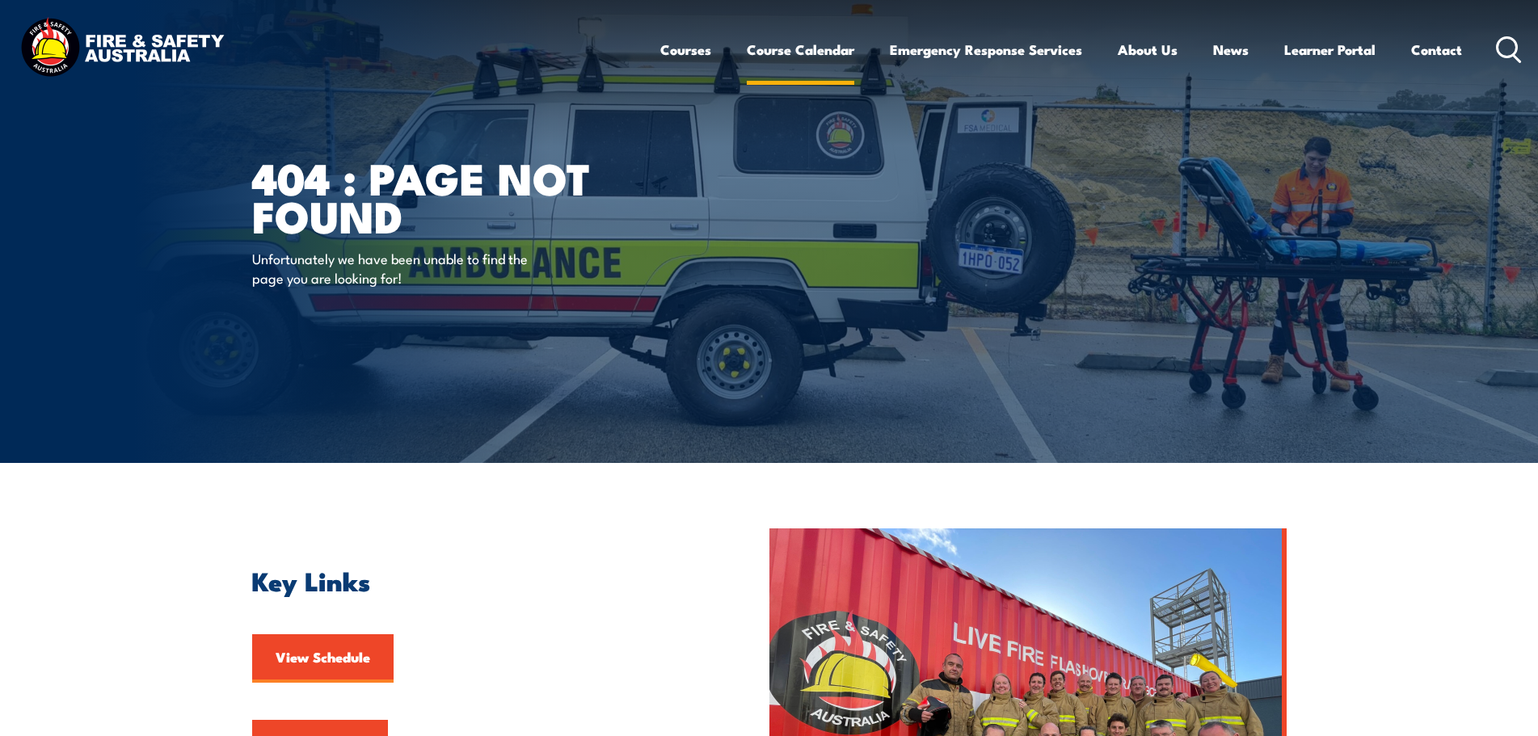
click at [811, 44] on link "Course Calendar" at bounding box center [800, 49] width 107 height 43
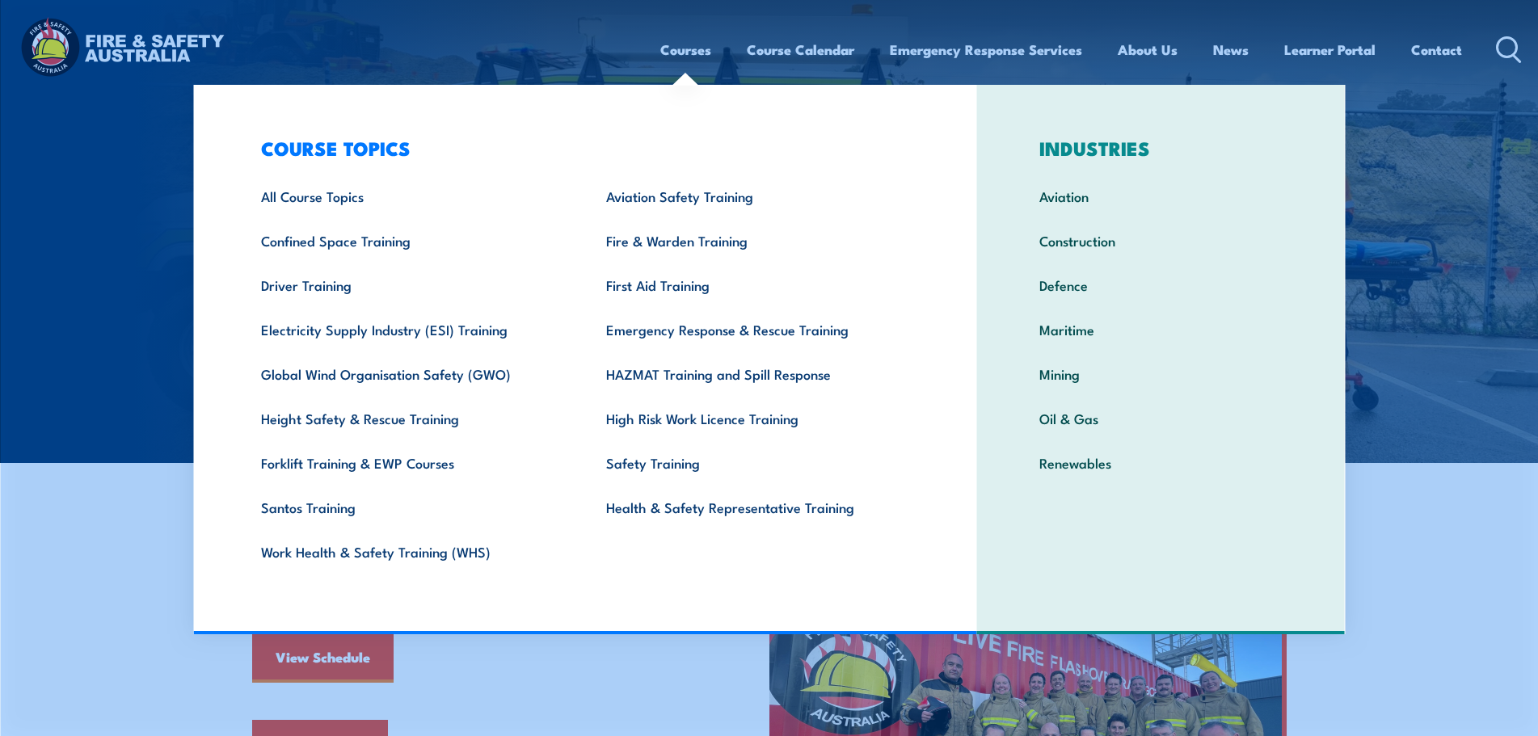
click at [662, 51] on link "Courses" at bounding box center [685, 49] width 51 height 43
click at [671, 49] on link "Courses" at bounding box center [685, 49] width 51 height 43
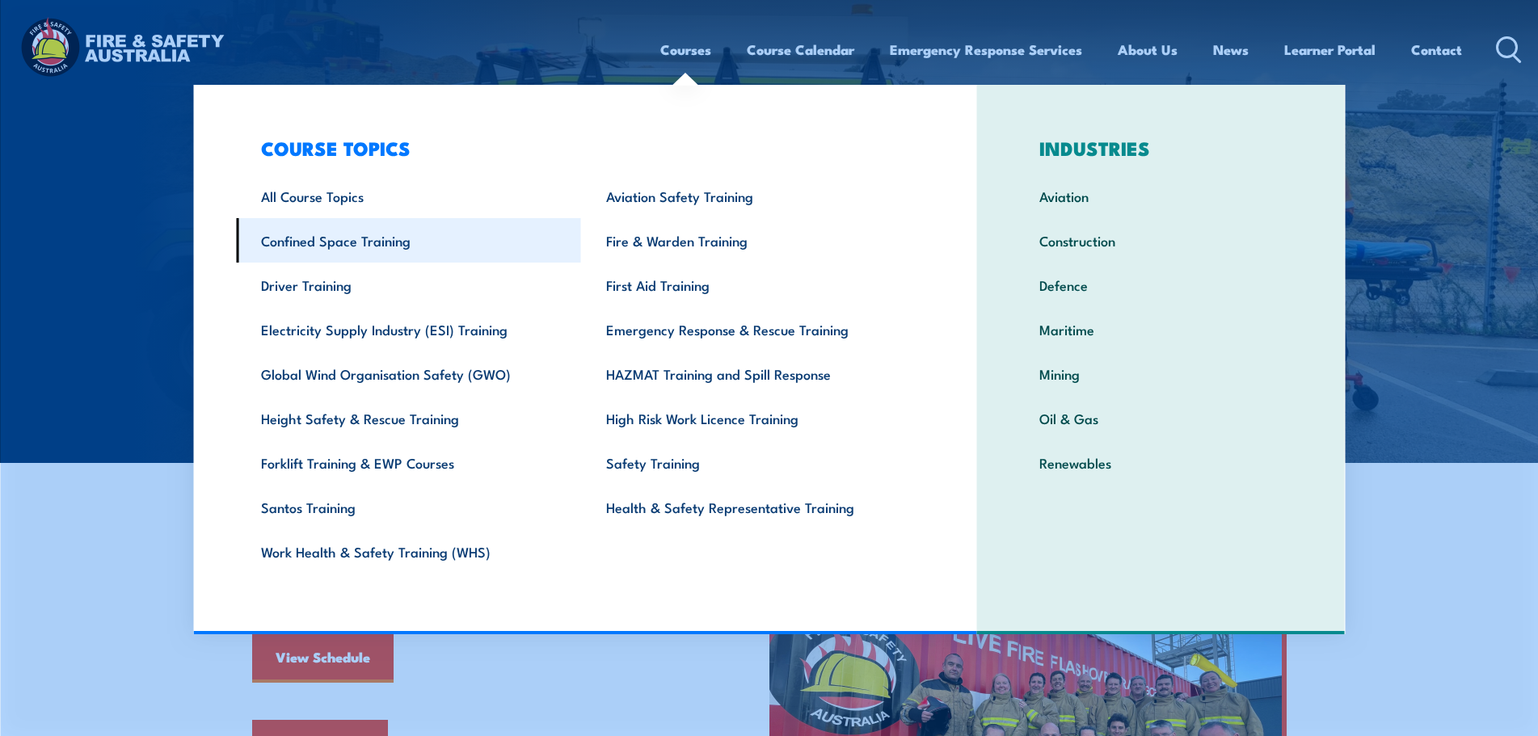
click at [403, 236] on link "Confined Space Training" at bounding box center [408, 240] width 345 height 44
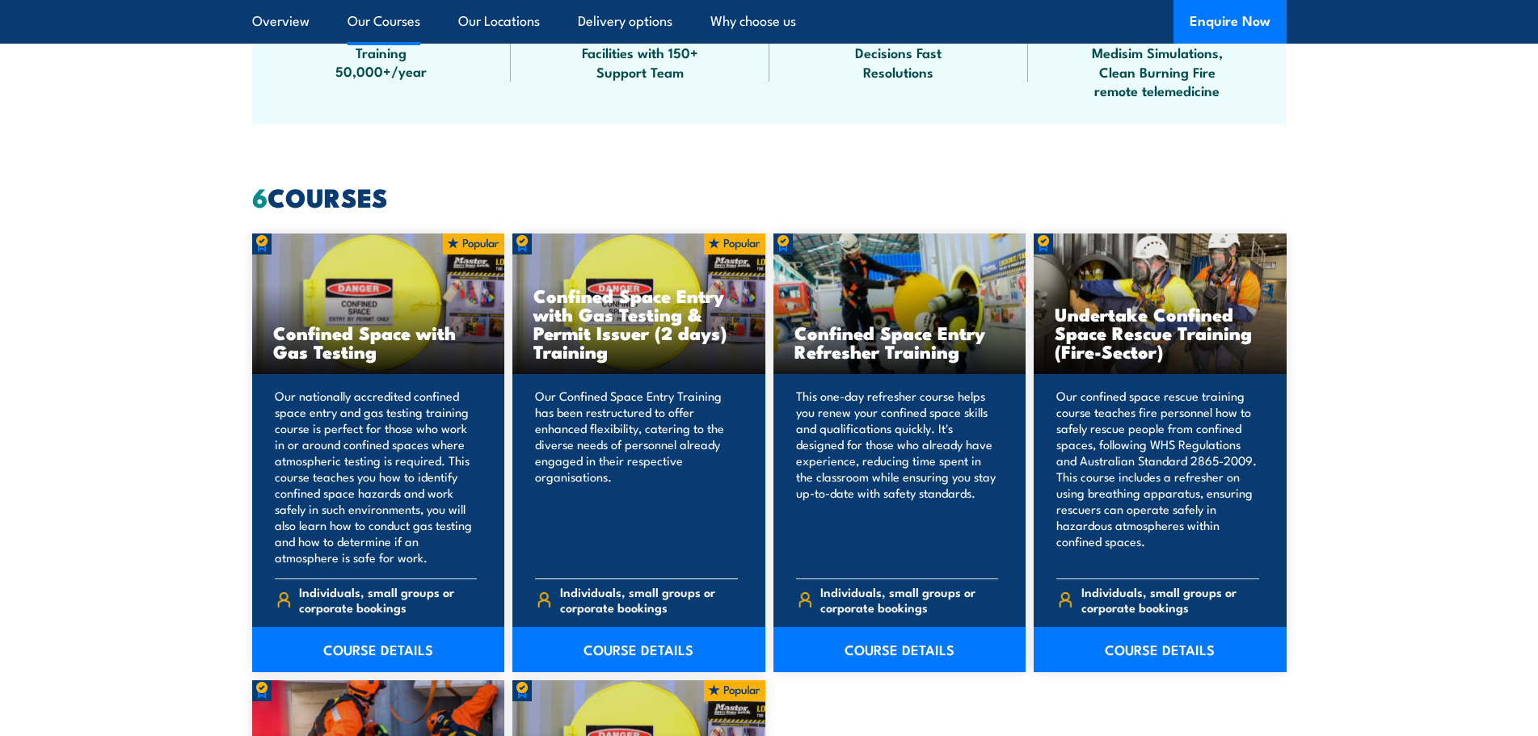
scroll to position [1131, 0]
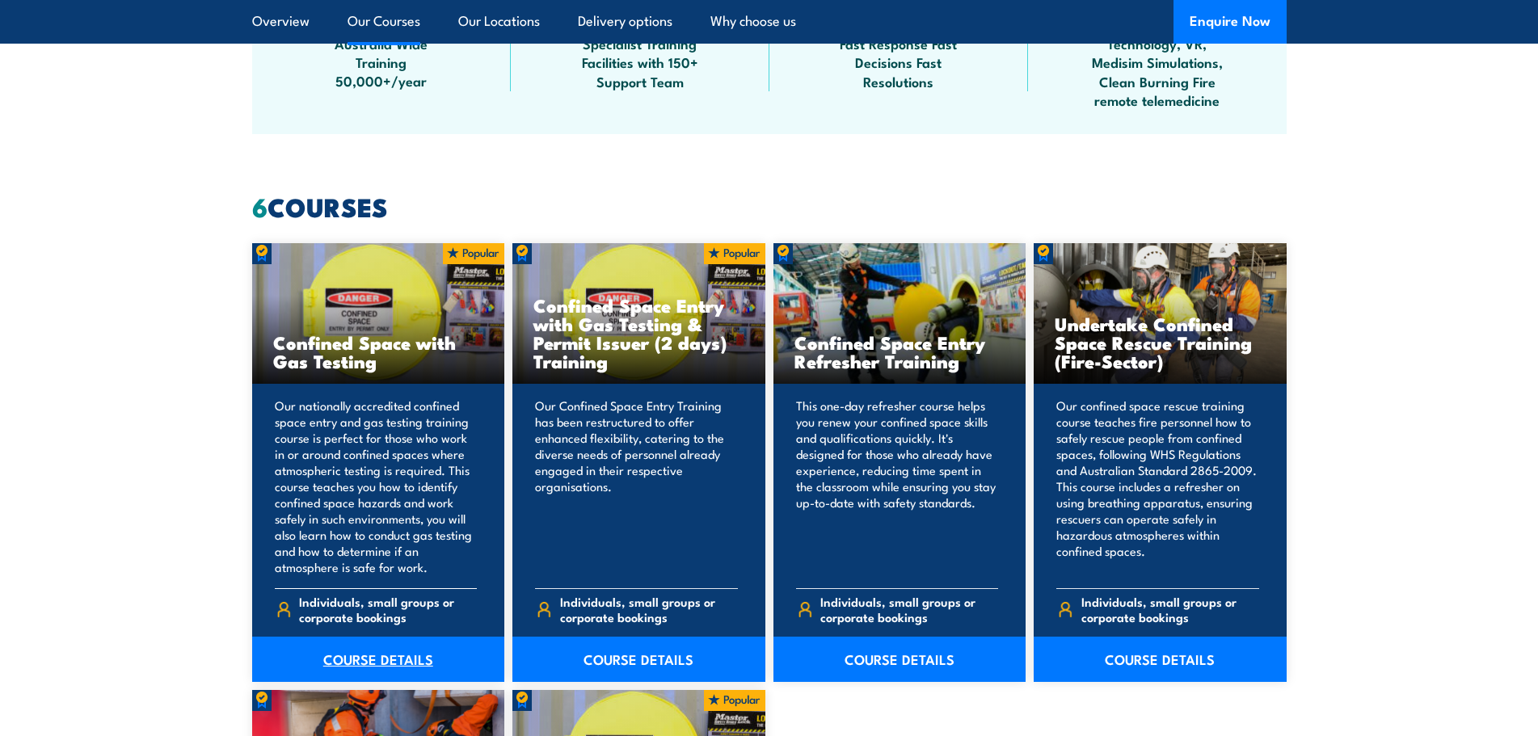
click at [364, 656] on link "COURSE DETAILS" at bounding box center [378, 659] width 253 height 45
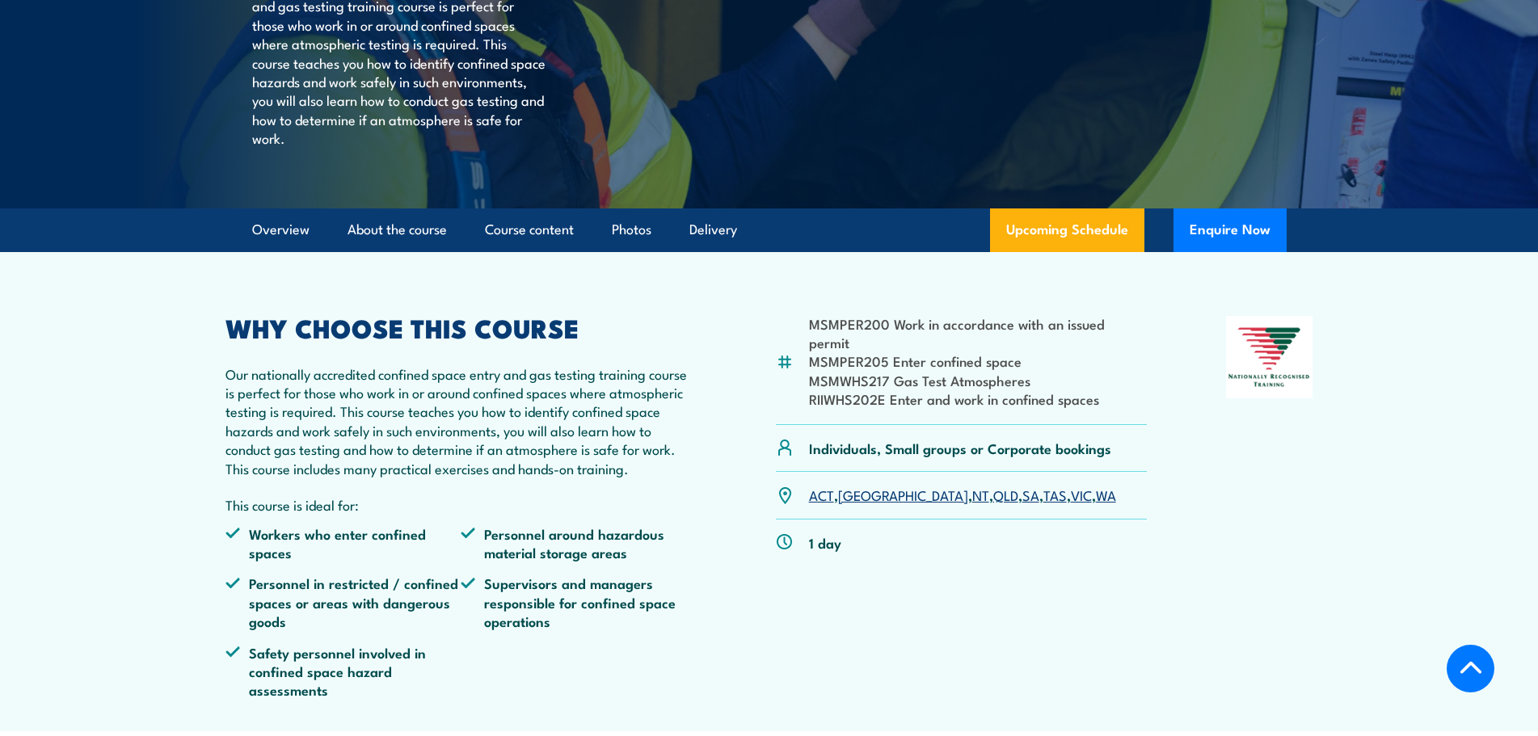
scroll to position [323, 0]
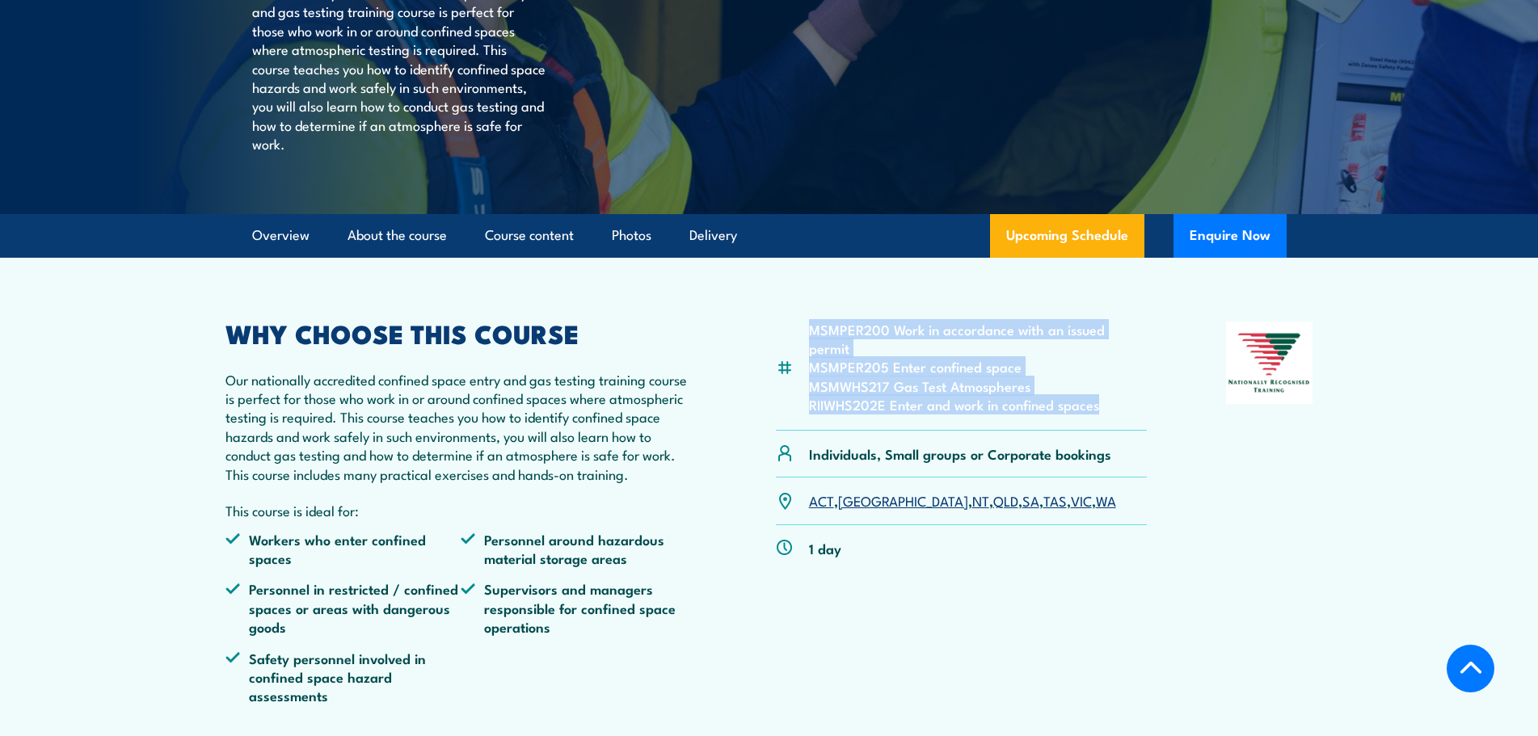
drag, startPoint x: 1051, startPoint y: 427, endPoint x: 797, endPoint y: 402, distance: 255.0
click at [797, 402] on div "MSMPER200 Work in accordance with an issued permit MSMPER205 Enter confined spa…" at bounding box center [962, 376] width 372 height 109
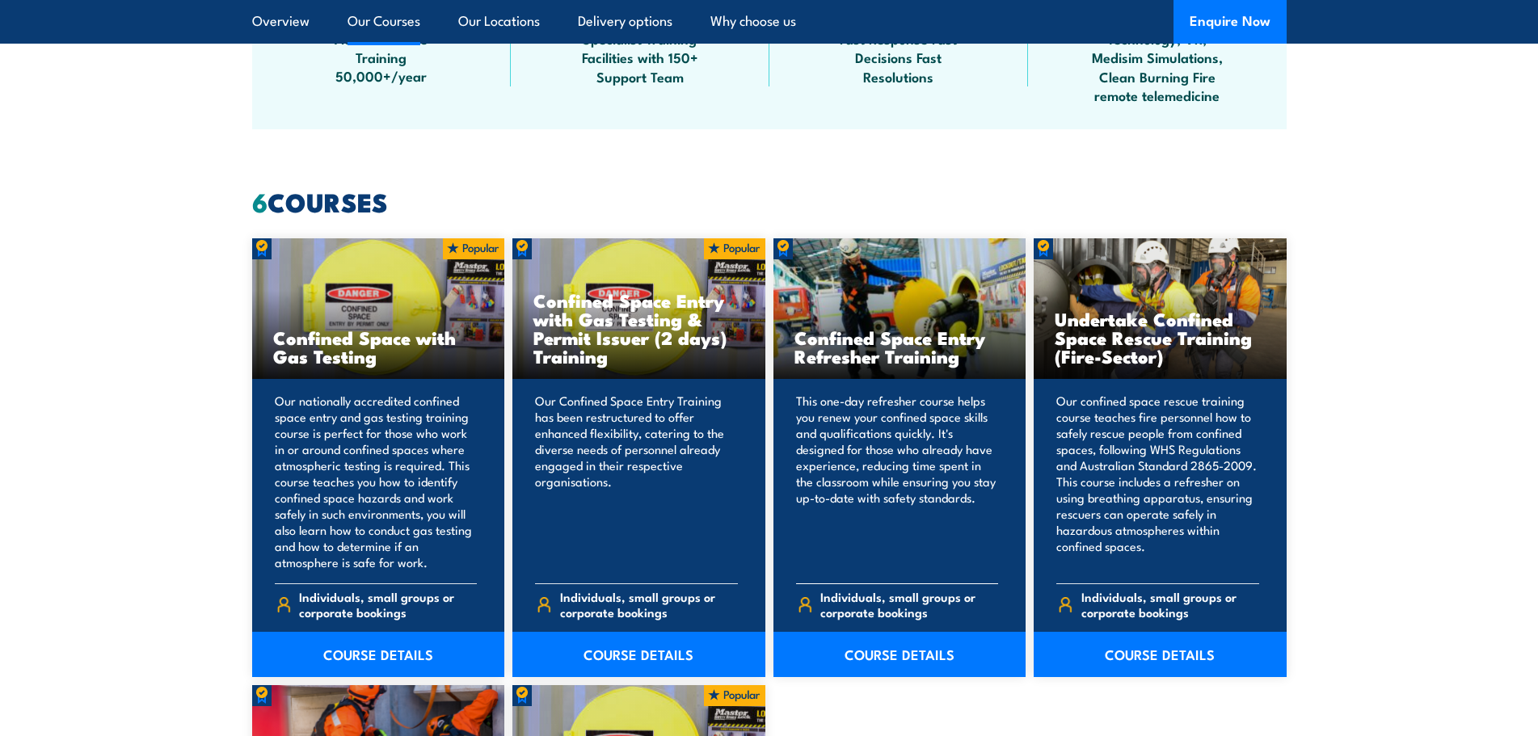
scroll to position [1212, 0]
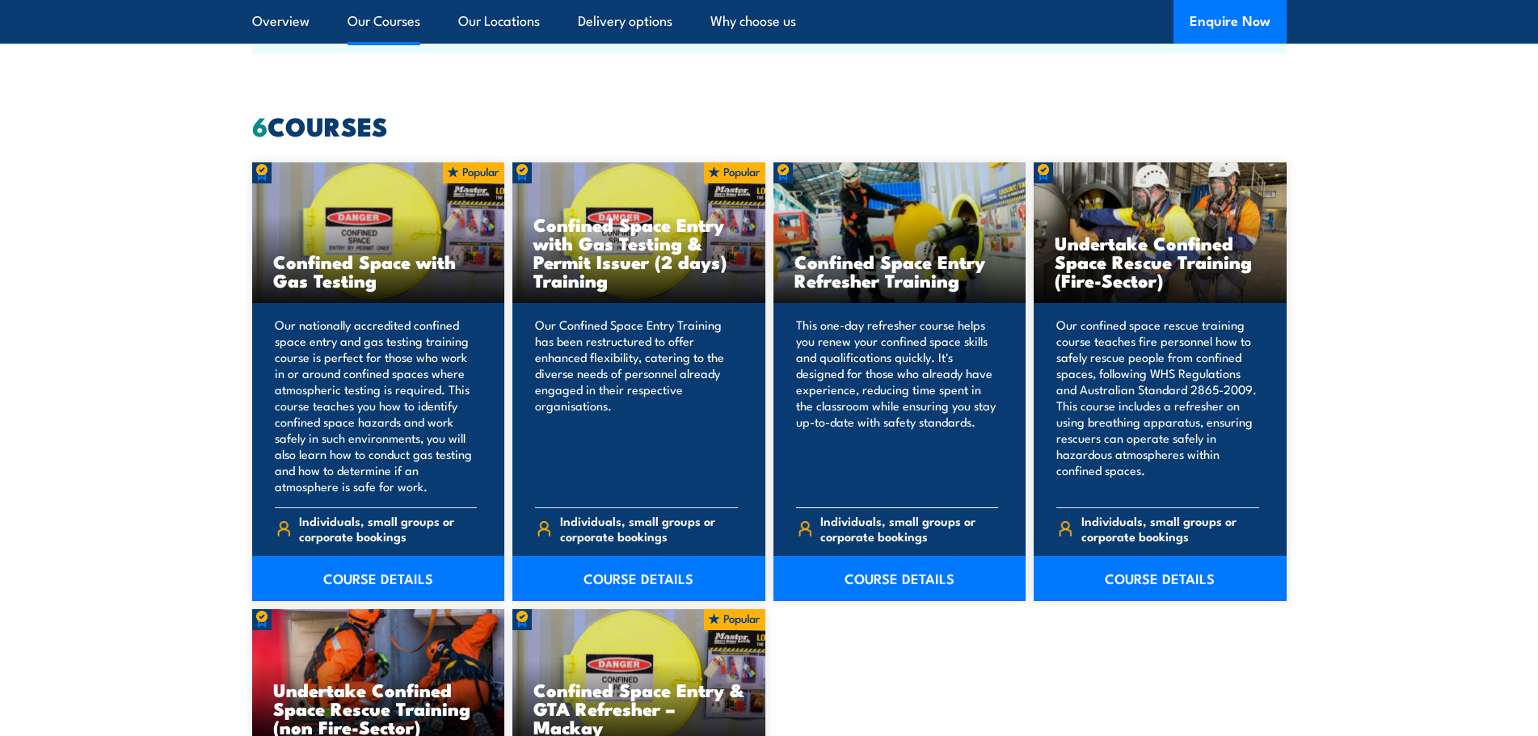
click at [877, 280] on h3 "Confined Space Entry Refresher Training" at bounding box center [899, 270] width 211 height 37
click at [881, 570] on link "COURSE DETAILS" at bounding box center [899, 578] width 253 height 45
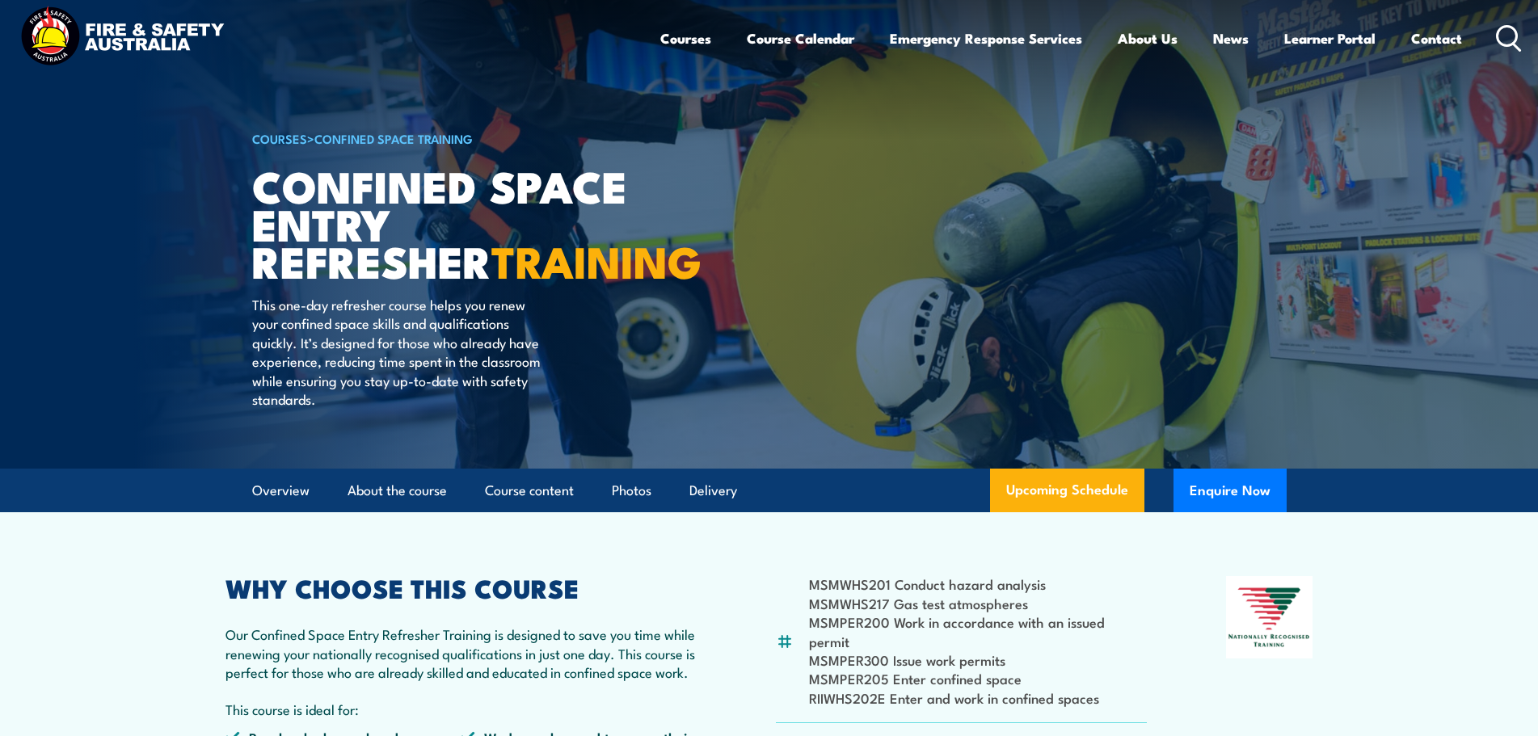
scroll to position [323, 0]
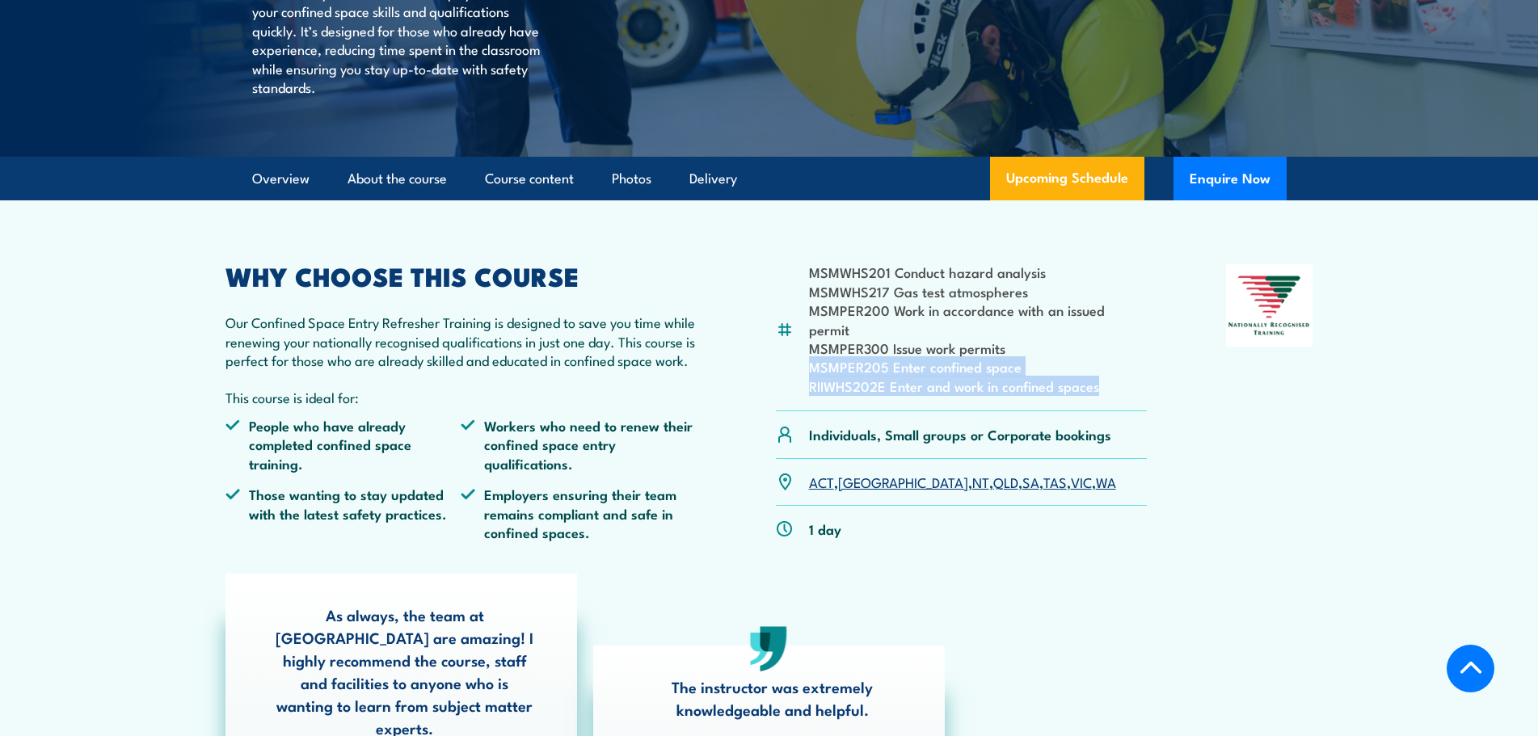
drag, startPoint x: 1123, startPoint y: 372, endPoint x: 811, endPoint y: 347, distance: 312.8
click at [811, 347] on ul "MSMWHS201 Conduct hazard analysis MSMWHS217 Gas test atmospheres MSMPER200 Work…" at bounding box center [978, 329] width 339 height 133
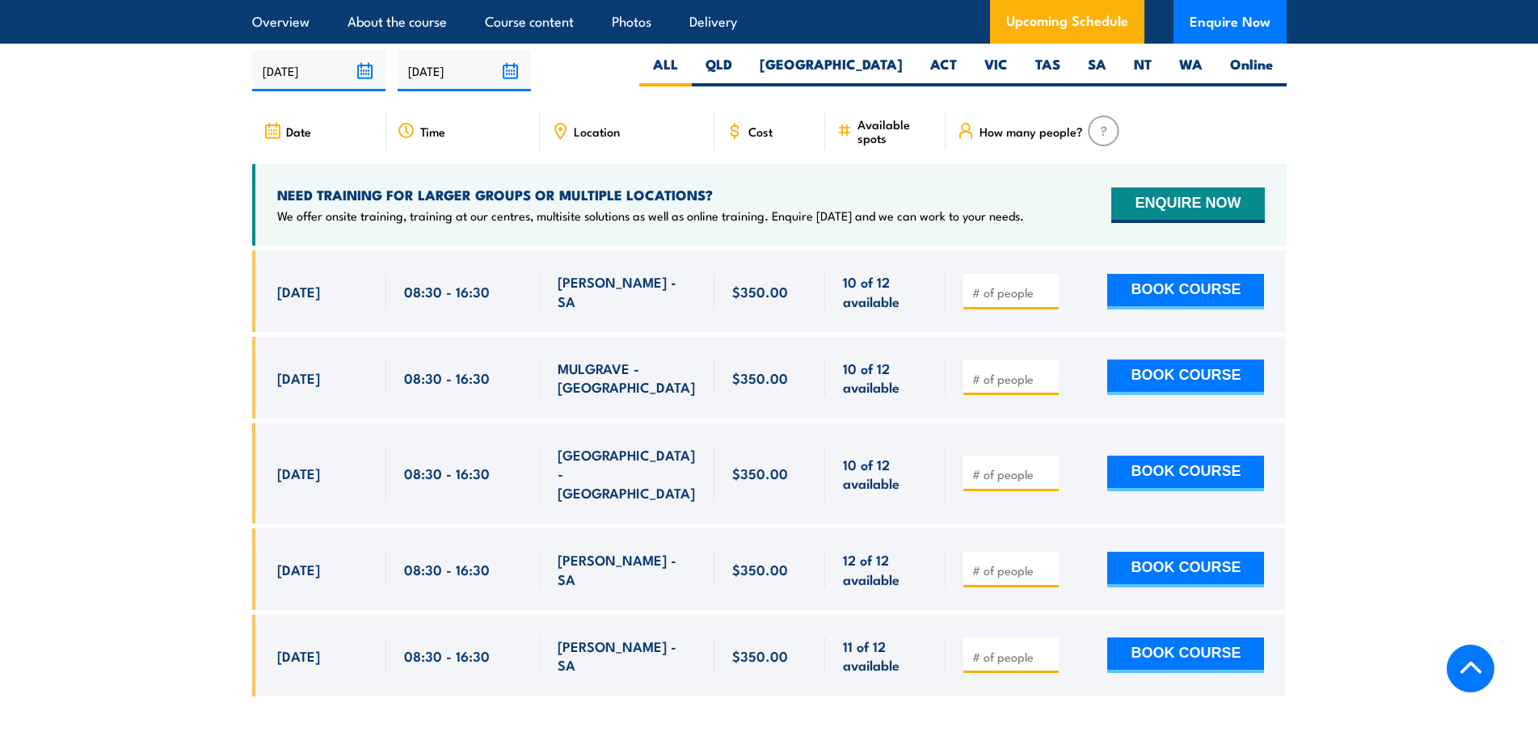
scroll to position [2666, 0]
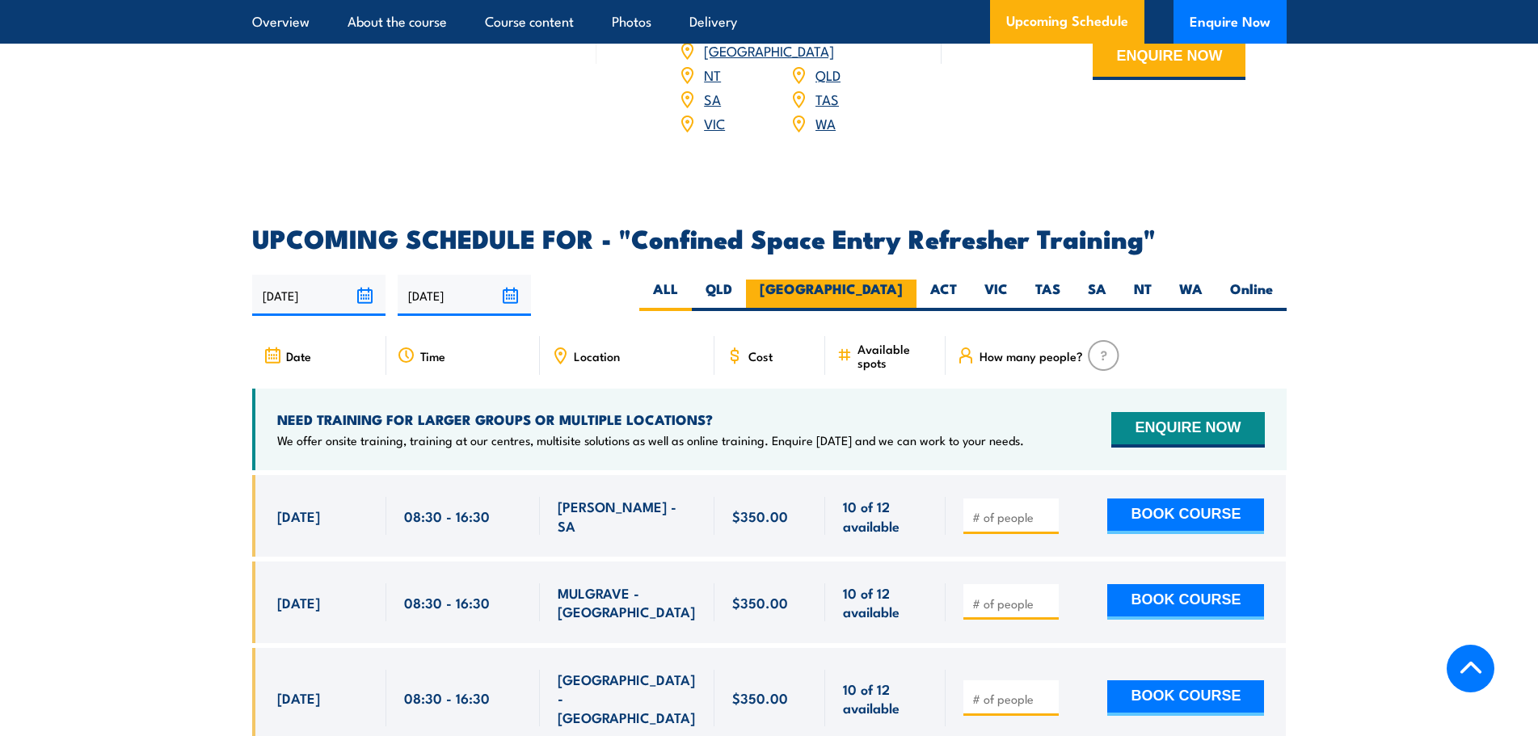
click at [893, 280] on label "[GEOGRAPHIC_DATA]" at bounding box center [831, 296] width 170 height 32
click at [902, 280] on input "[GEOGRAPHIC_DATA]" at bounding box center [907, 285] width 11 height 11
radio input "true"
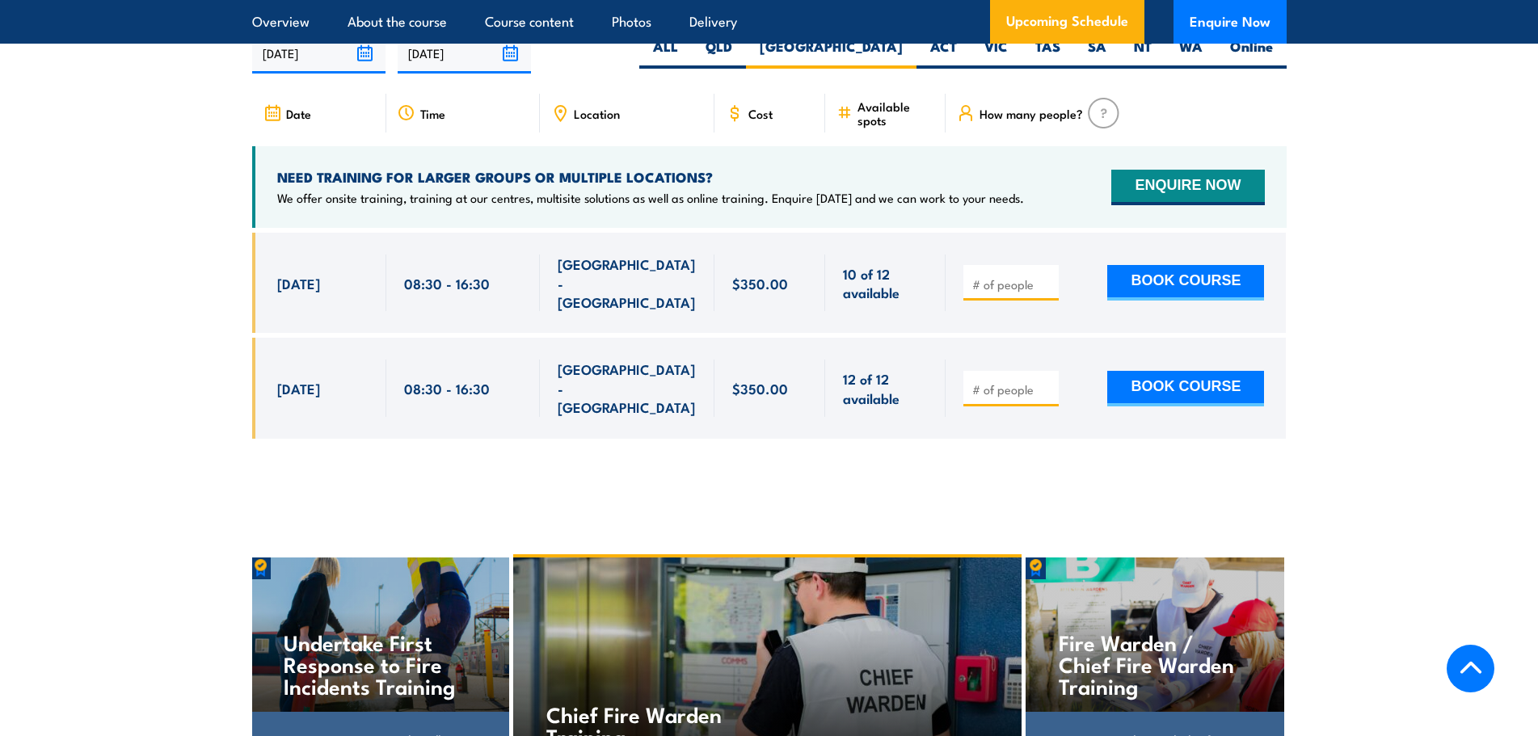
scroll to position [2747, 0]
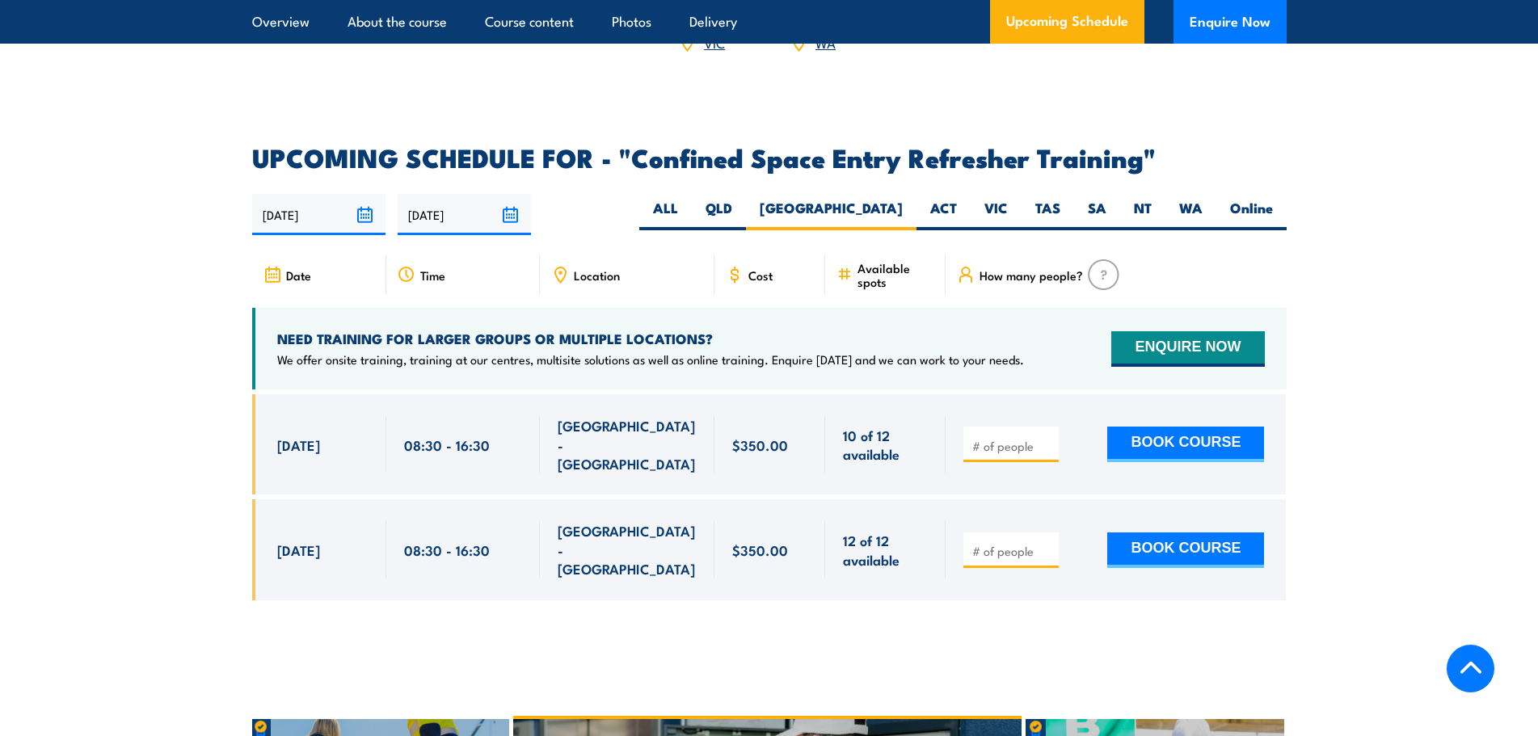
drag, startPoint x: 282, startPoint y: 402, endPoint x: 957, endPoint y: 382, distance: 675.7
click at [957, 394] on div "[DATE] 08:30 - 08:30" at bounding box center [769, 444] width 1034 height 100
click at [423, 434] on div "08:30 - 16:30" at bounding box center [463, 444] width 154 height 100
drag, startPoint x: 346, startPoint y: 405, endPoint x: 923, endPoint y: 415, distance: 577.0
click at [923, 415] on div "3 Oct, 2025, 08:30 - 08:30" at bounding box center [769, 444] width 1034 height 100
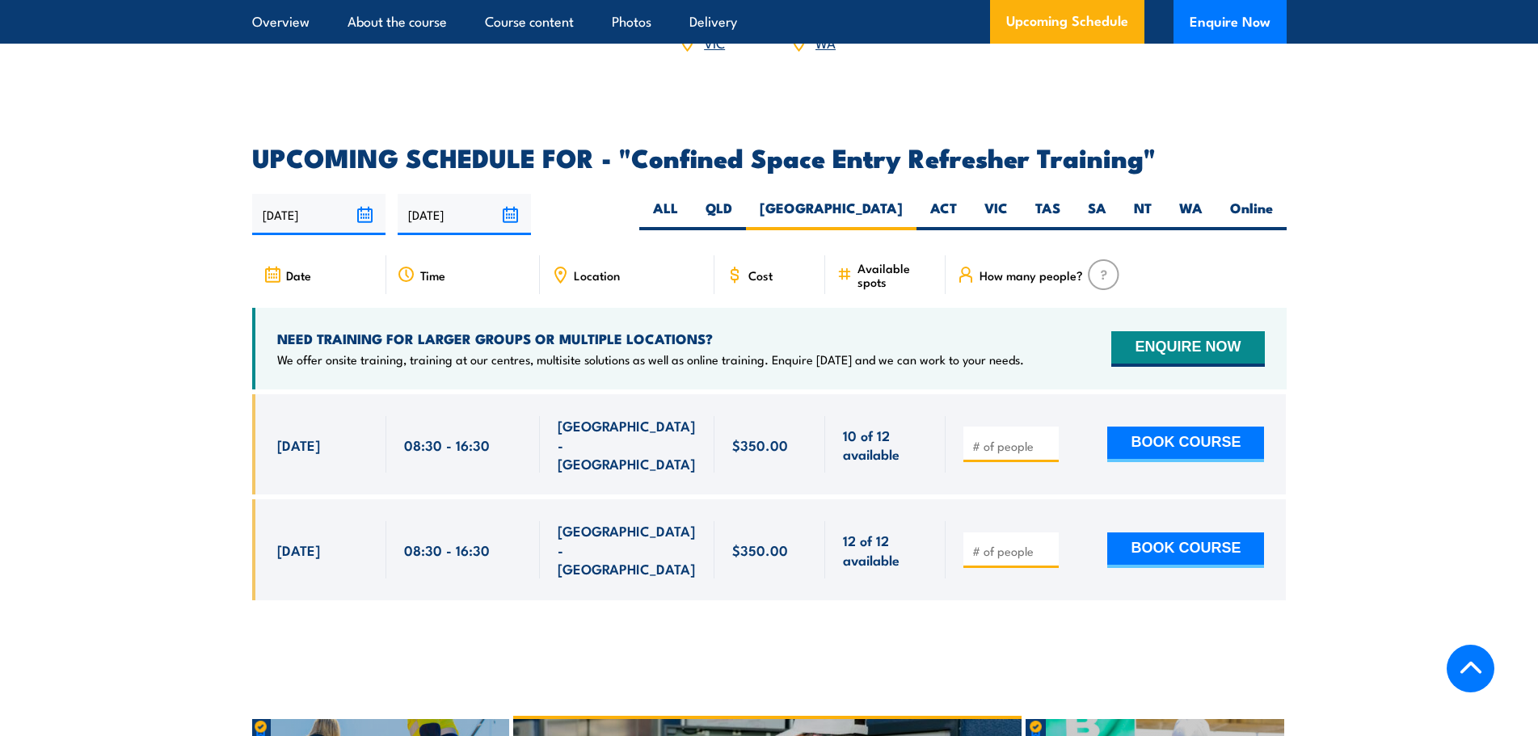
click at [914, 531] on span "12 of 12 available" at bounding box center [885, 550] width 85 height 38
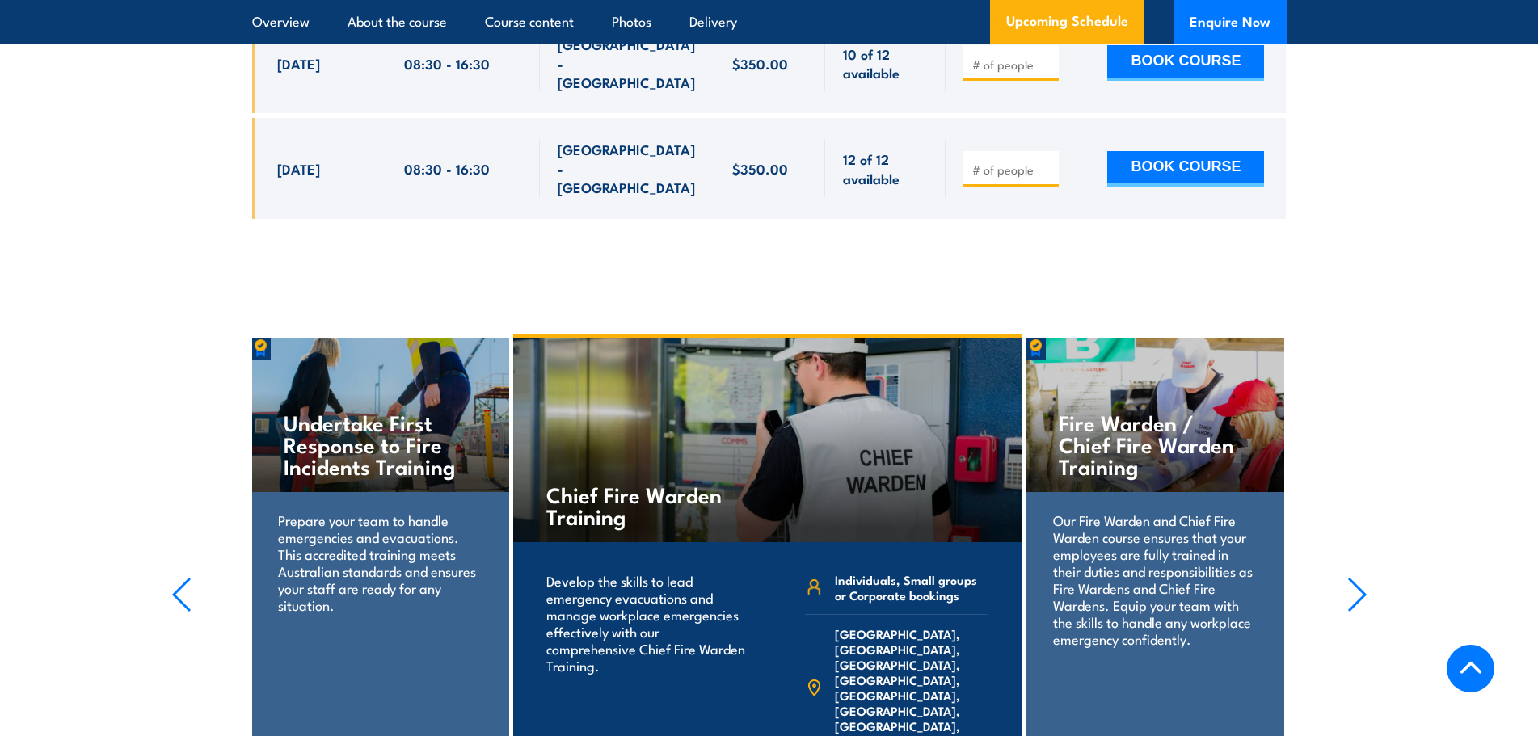
scroll to position [3313, 0]
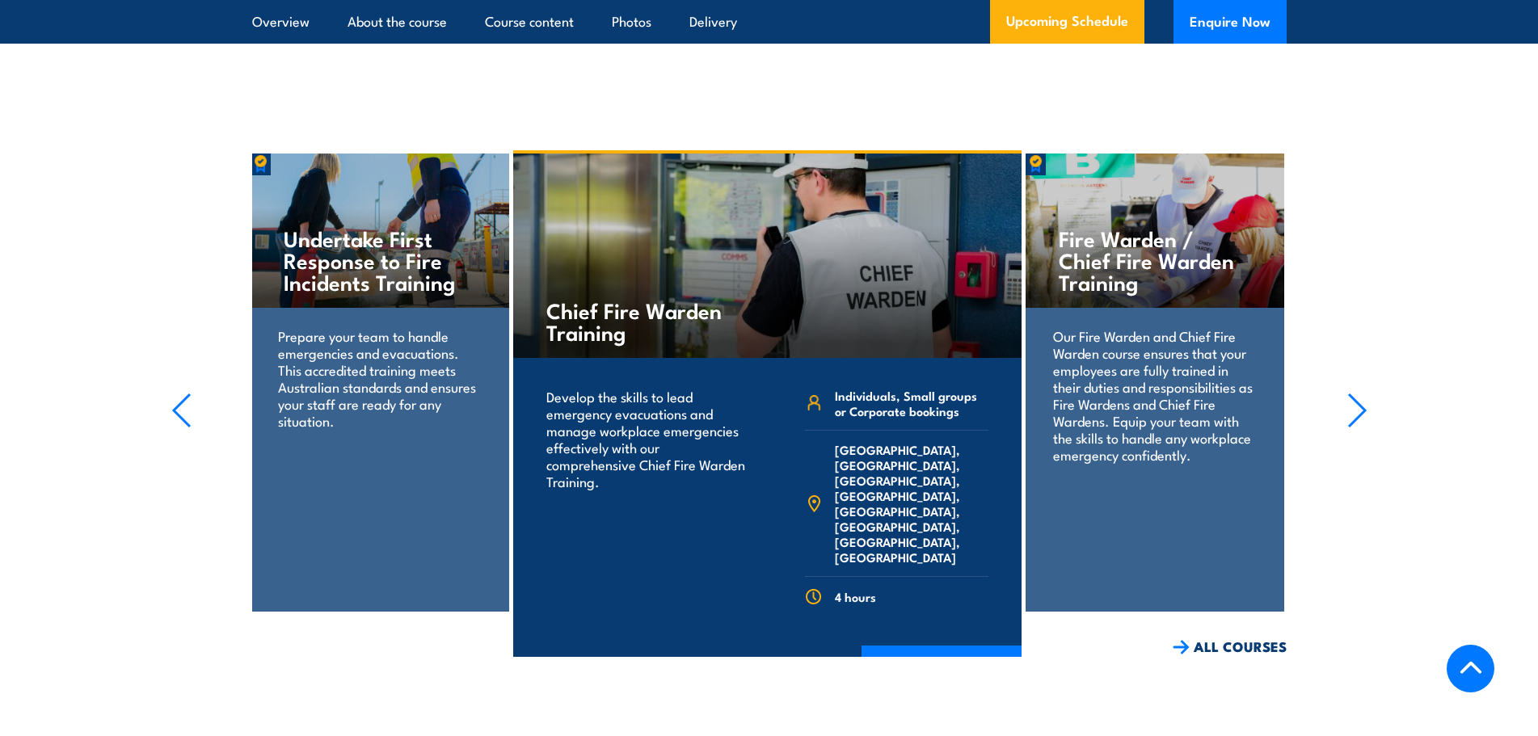
click at [187, 393] on icon "button" at bounding box center [181, 411] width 20 height 36
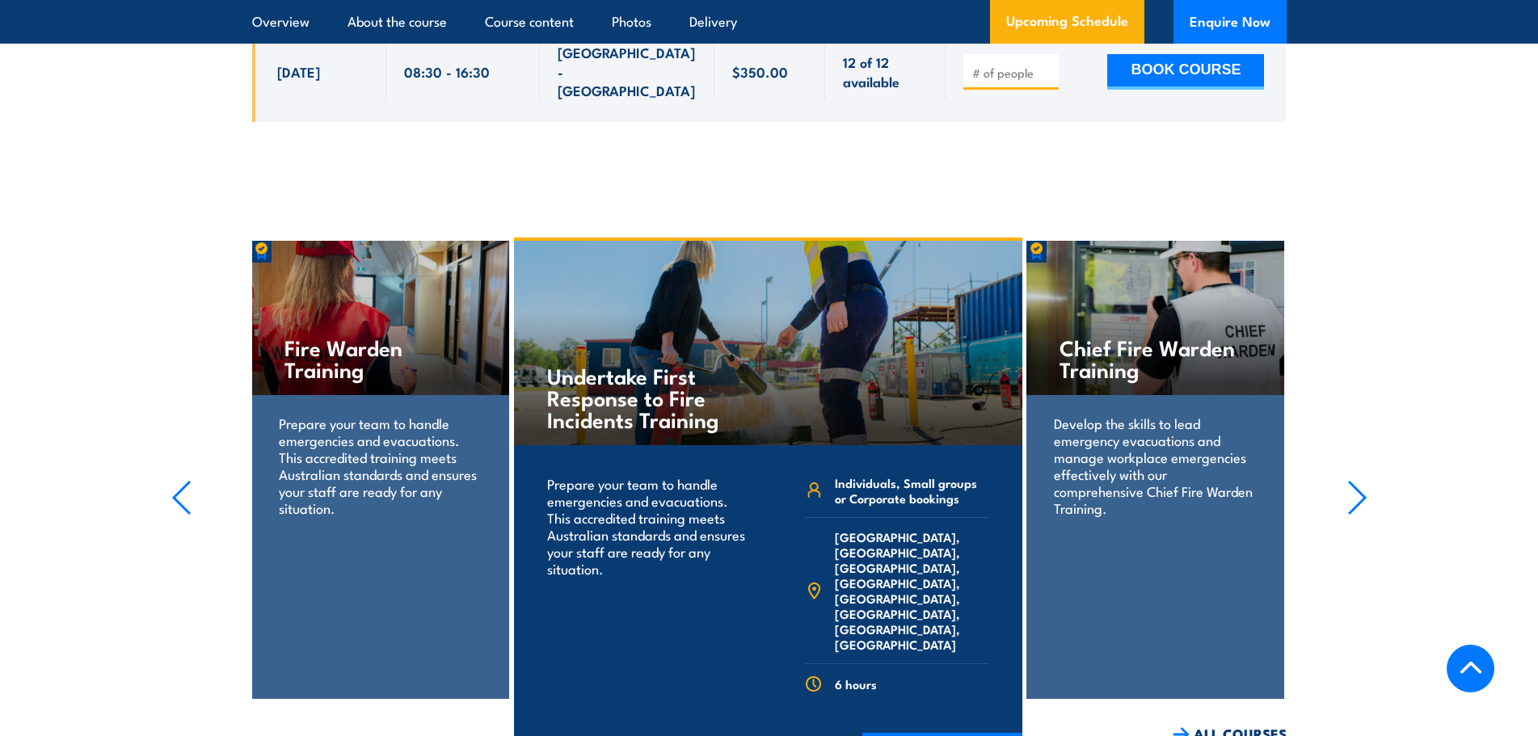
scroll to position [3232, 0]
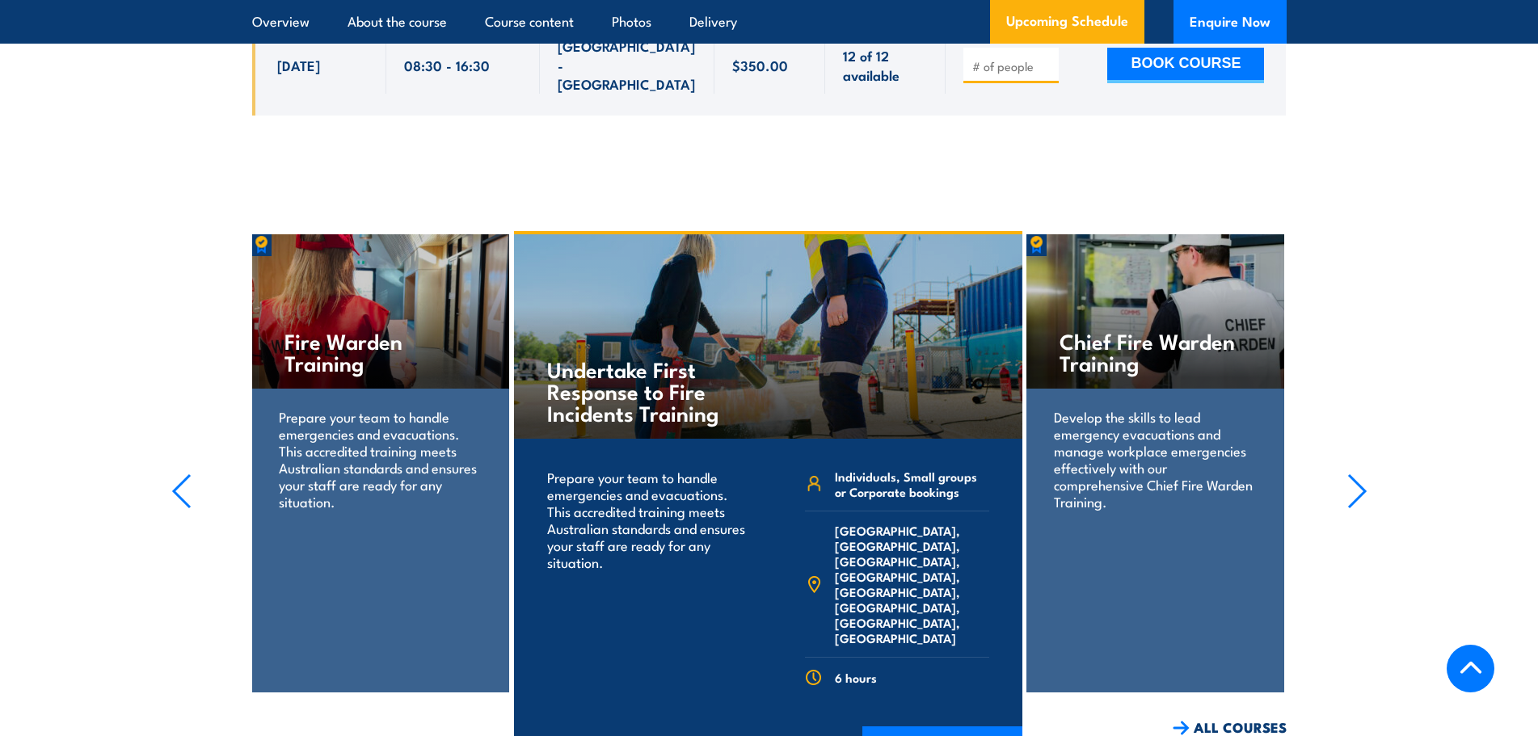
click at [179, 473] on icon "button" at bounding box center [181, 491] width 20 height 36
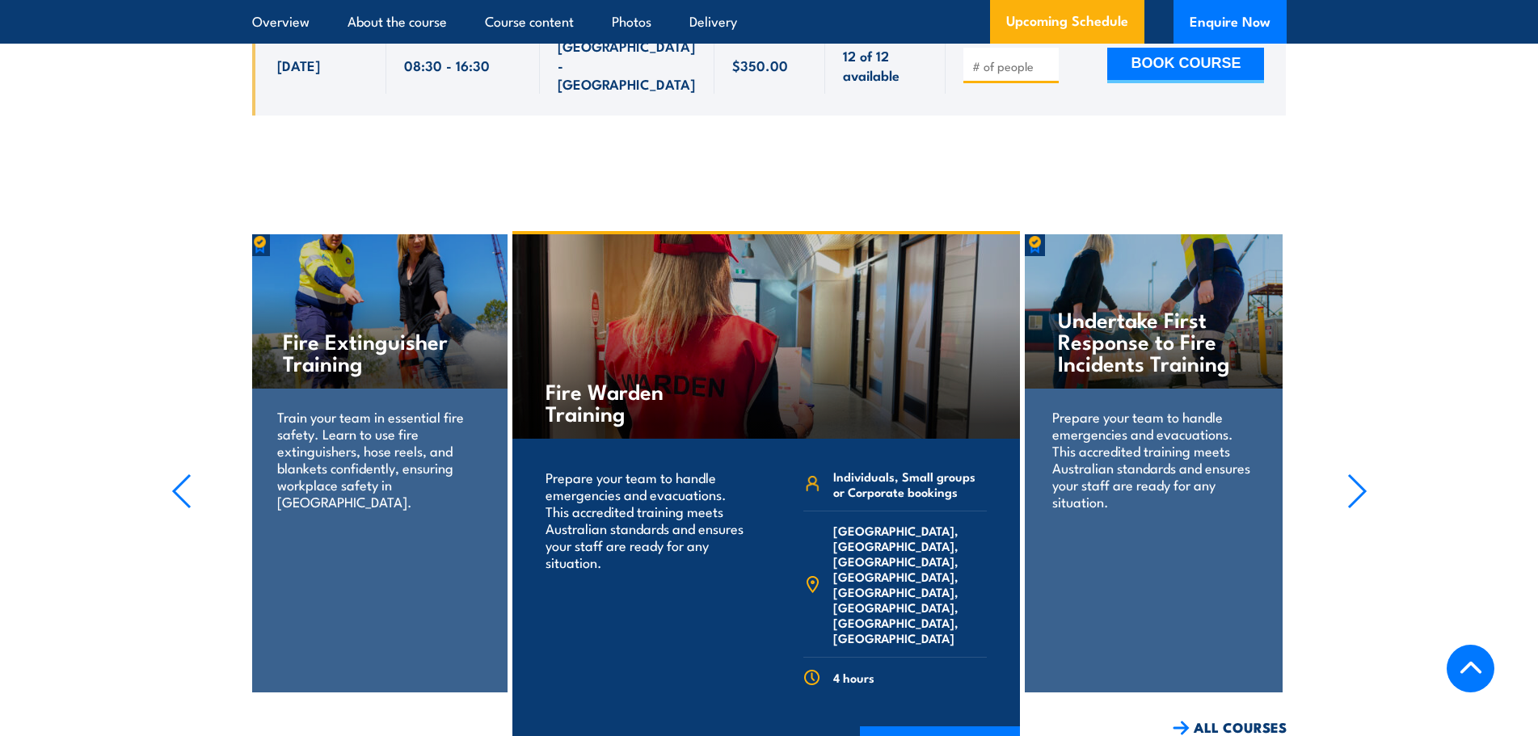
click at [179, 473] on icon "button" at bounding box center [181, 491] width 20 height 36
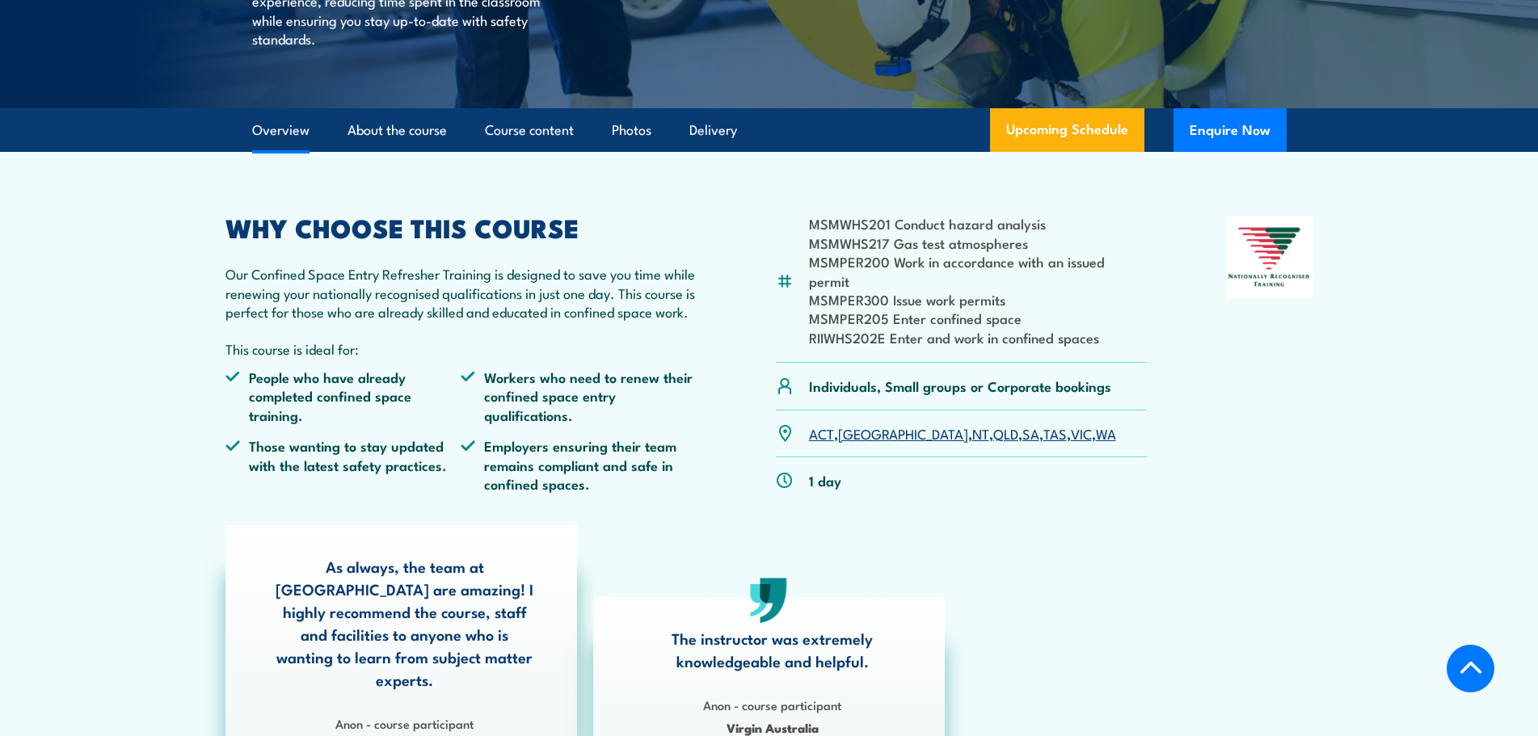
scroll to position [370, 0]
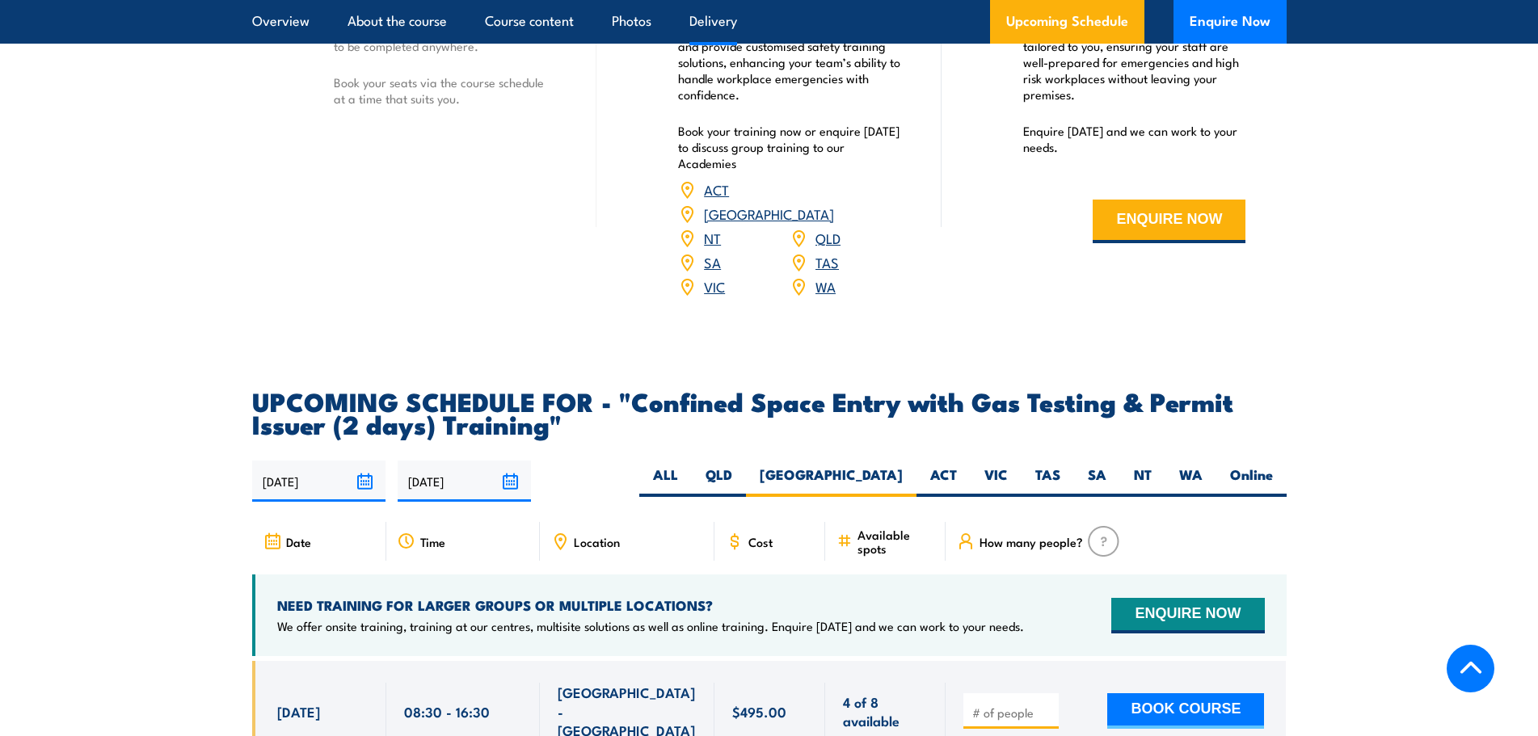
scroll to position [2890, 0]
